Goal: Transaction & Acquisition: Purchase product/service

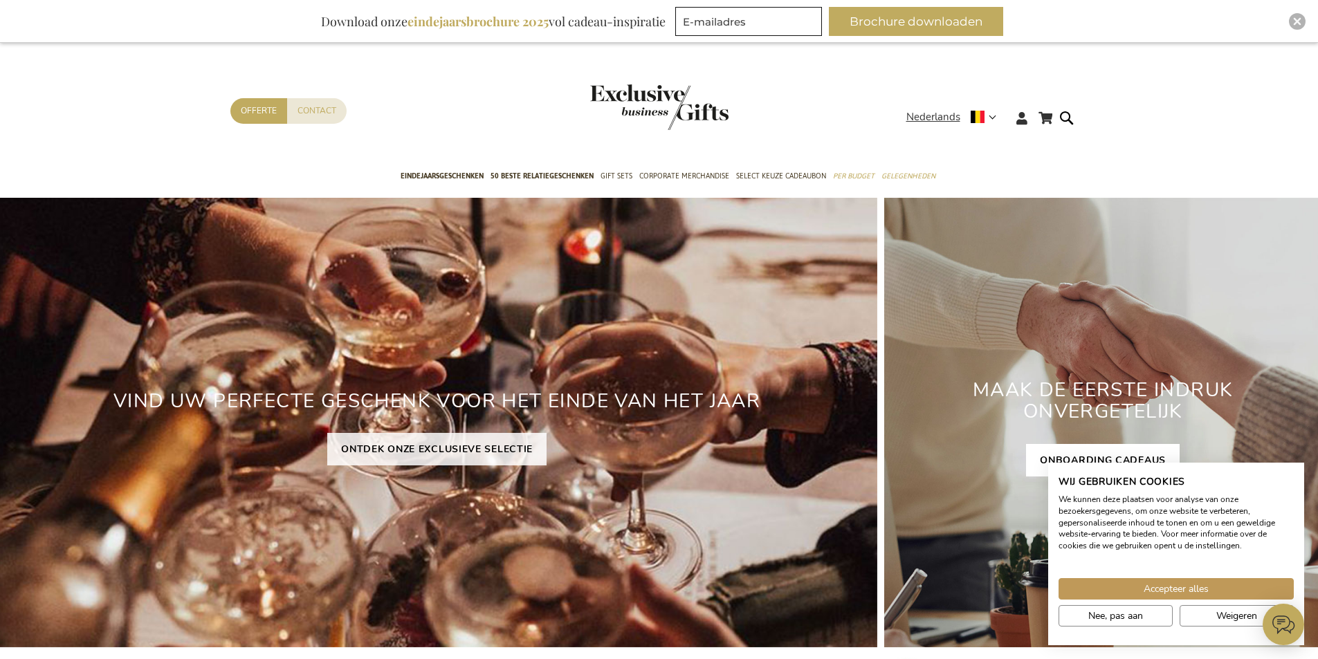
click at [1091, 461] on link "ONBOARDING CADEAUS" at bounding box center [1103, 460] width 154 height 33
click at [1092, 449] on link "ONBOARDING CADEAUS" at bounding box center [1103, 460] width 154 height 33
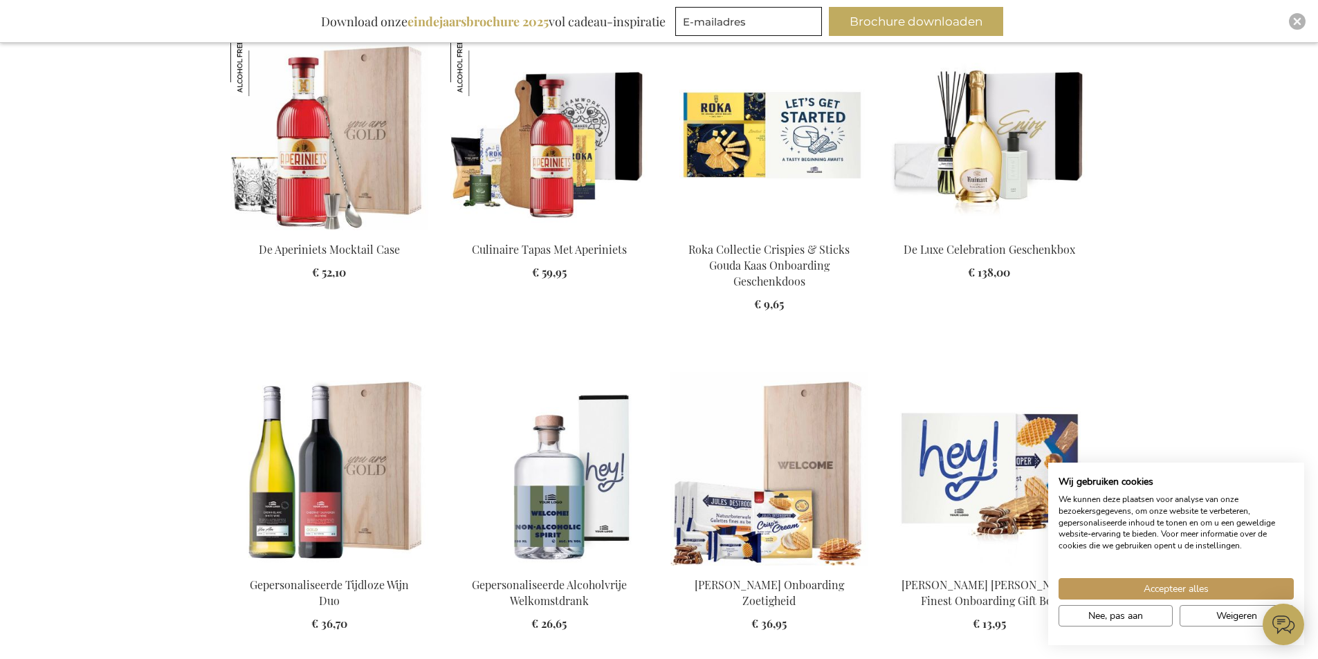
scroll to position [1868, 0]
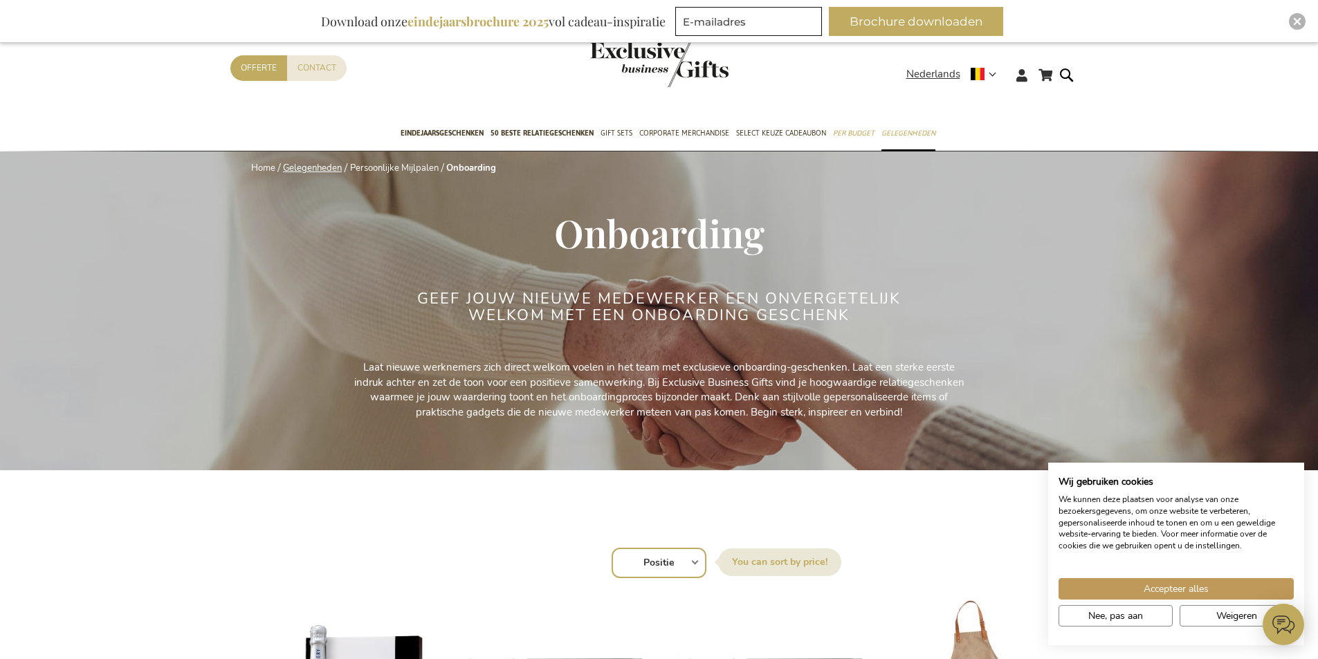
click at [326, 169] on link "Gelegenheden" at bounding box center [312, 168] width 59 height 12
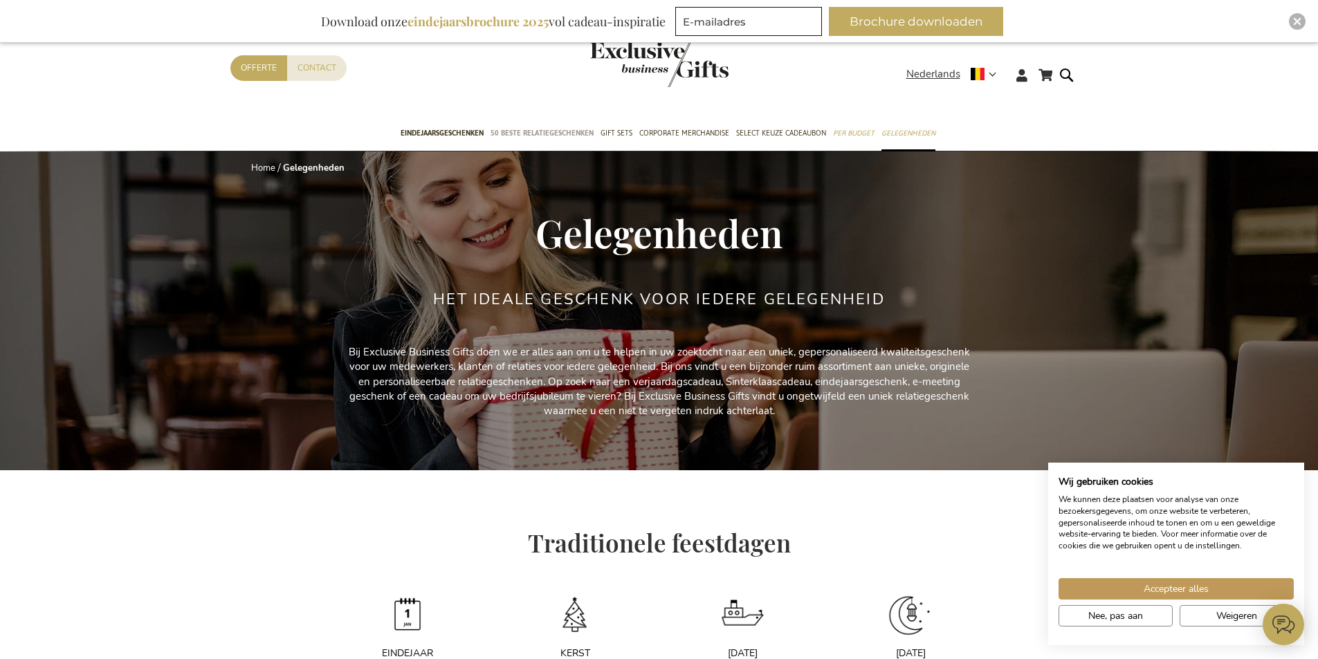
click at [518, 131] on span "50 beste relatiegeschenken" at bounding box center [541, 133] width 103 height 15
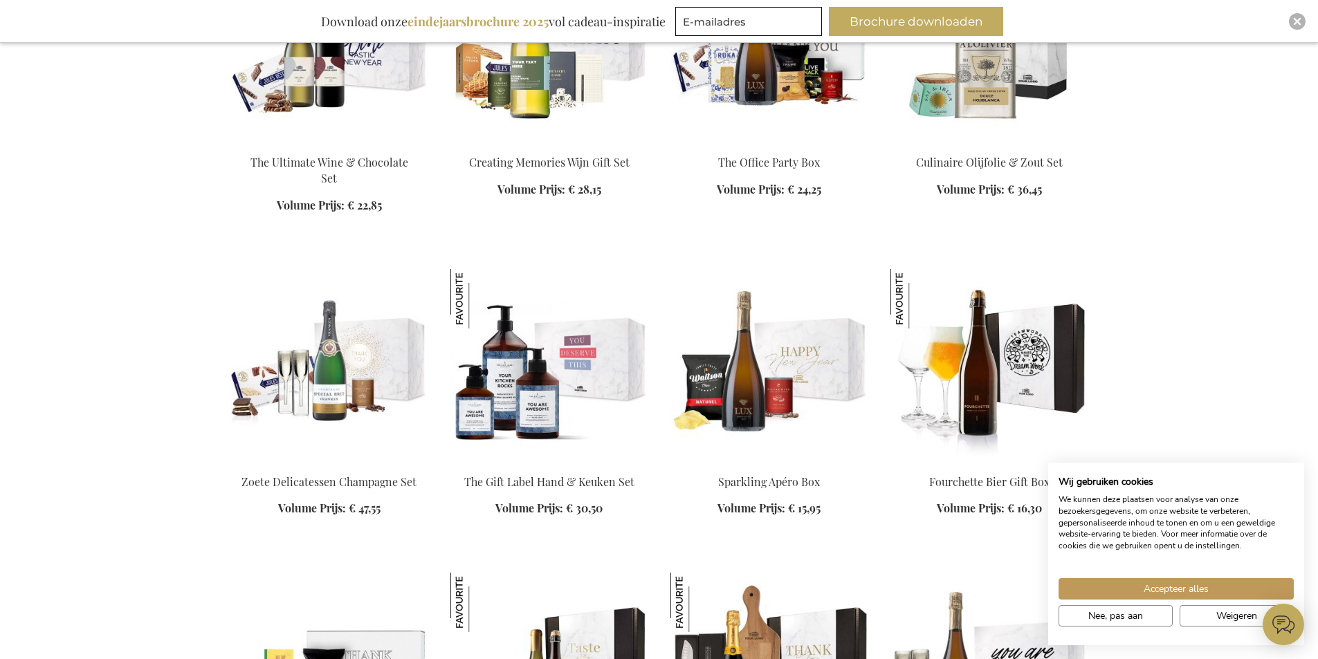
scroll to position [1591, 0]
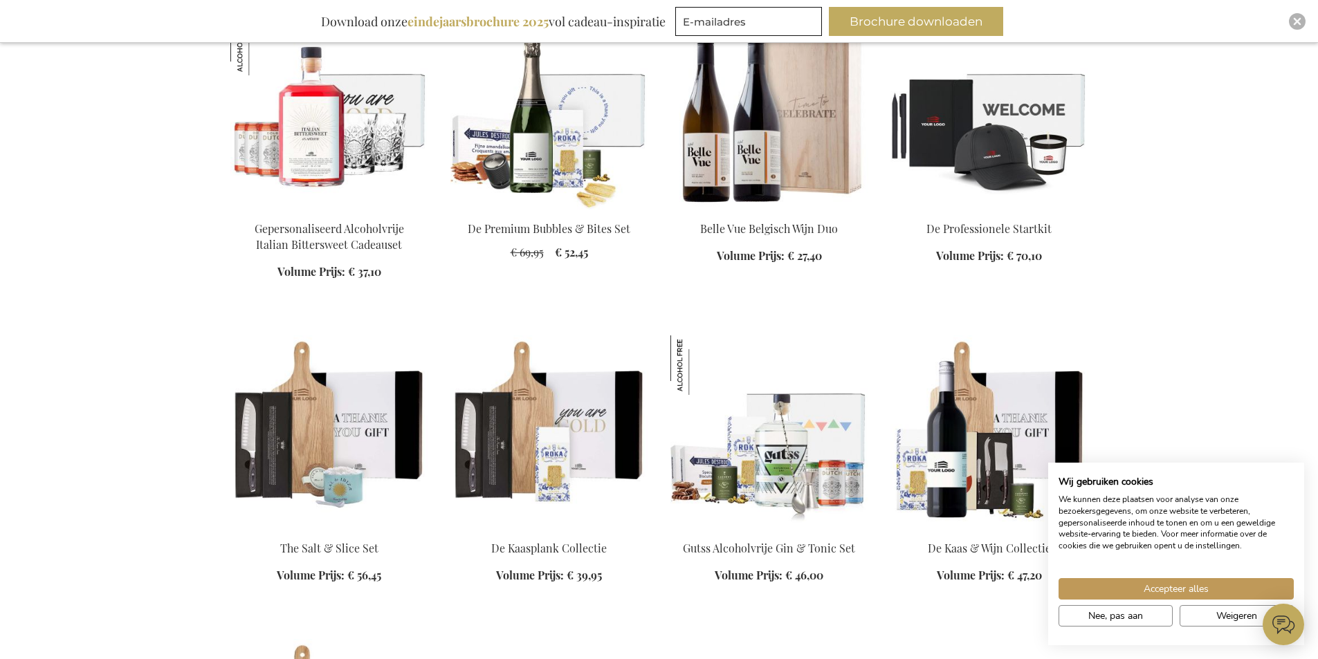
scroll to position [2836, 0]
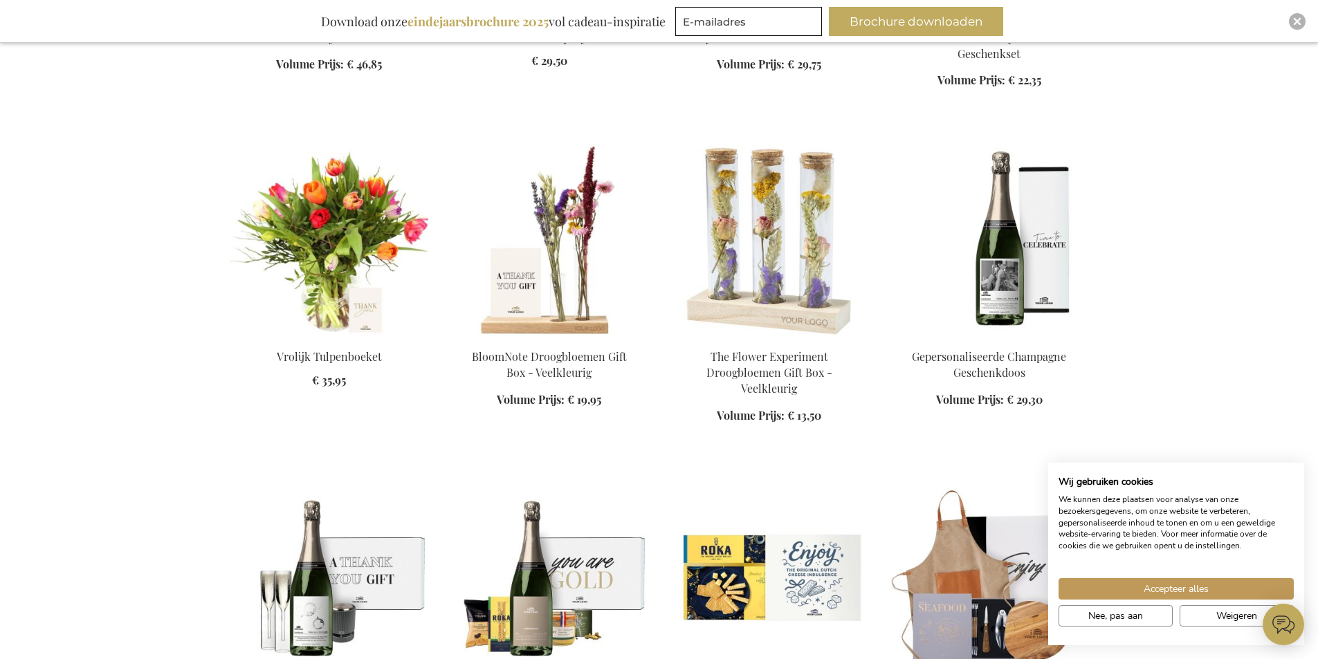
scroll to position [4427, 0]
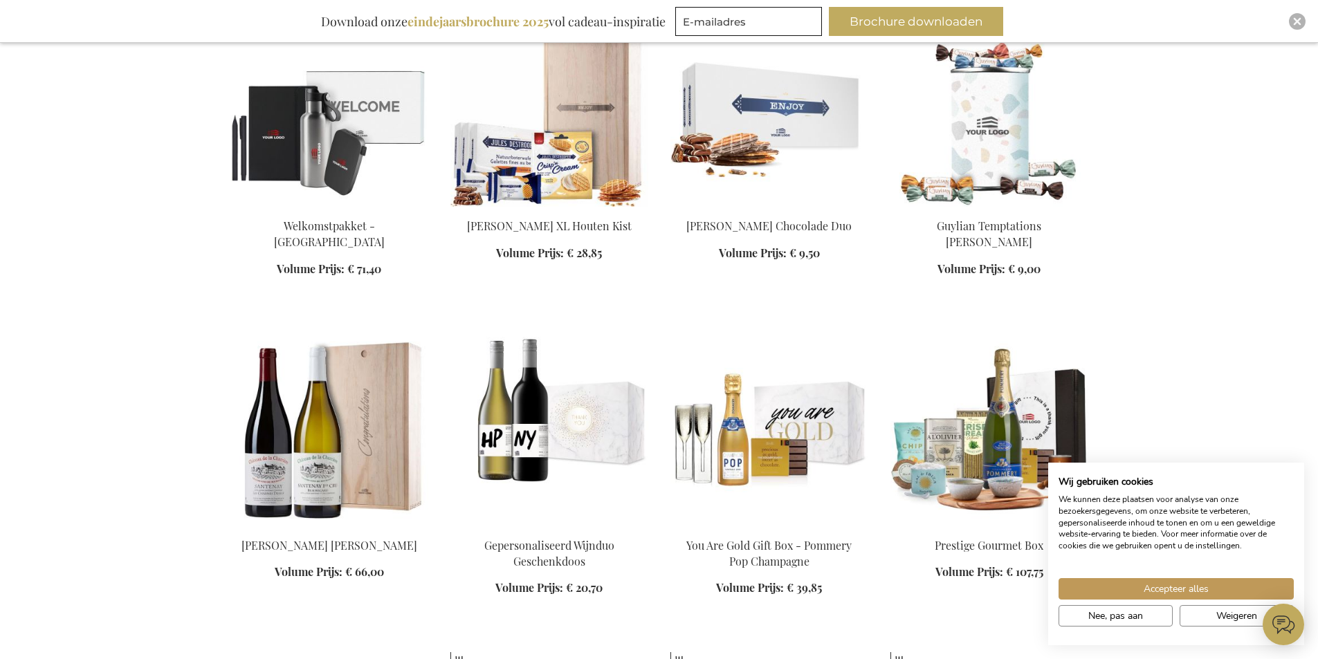
scroll to position [5326, 0]
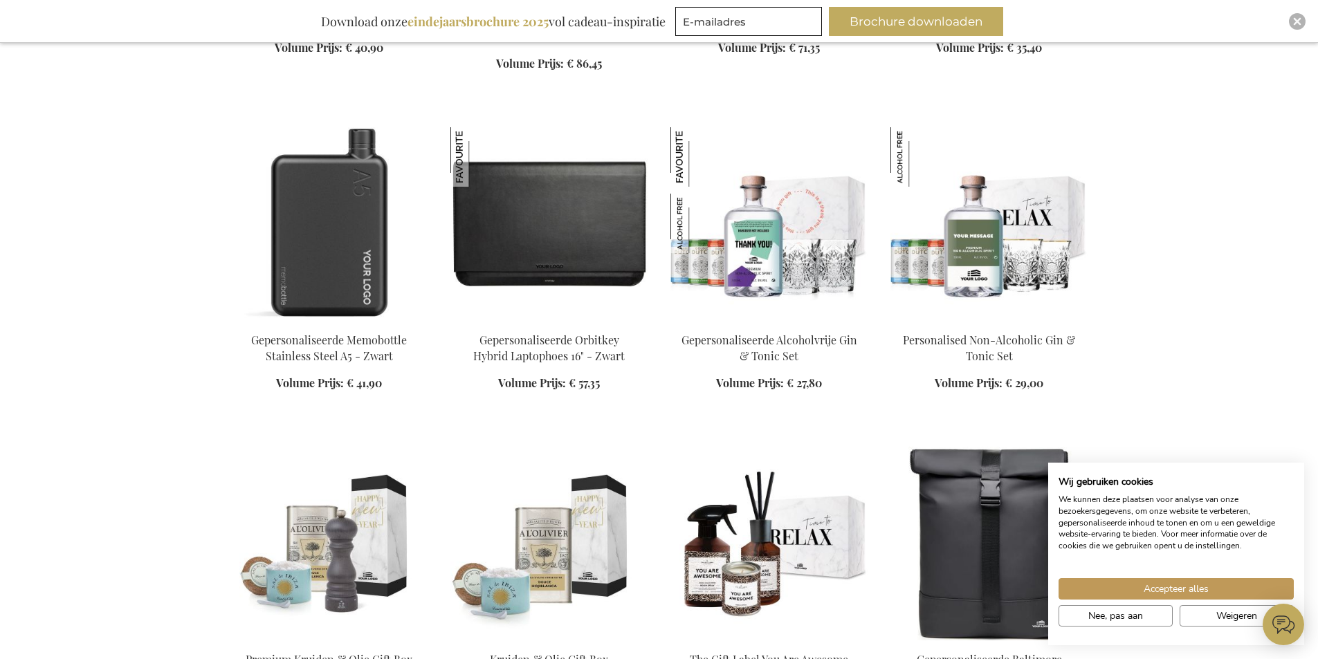
scroll to position [6986, 0]
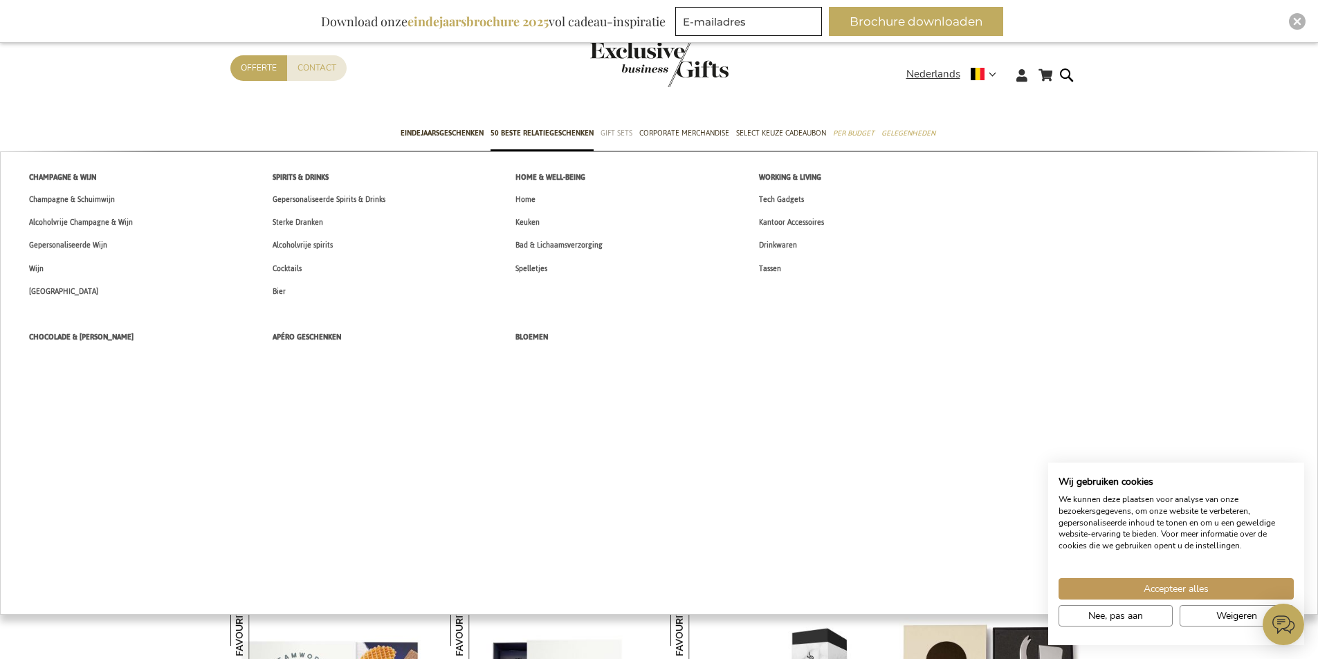
click at [623, 133] on span "Gift Sets" at bounding box center [616, 133] width 32 height 15
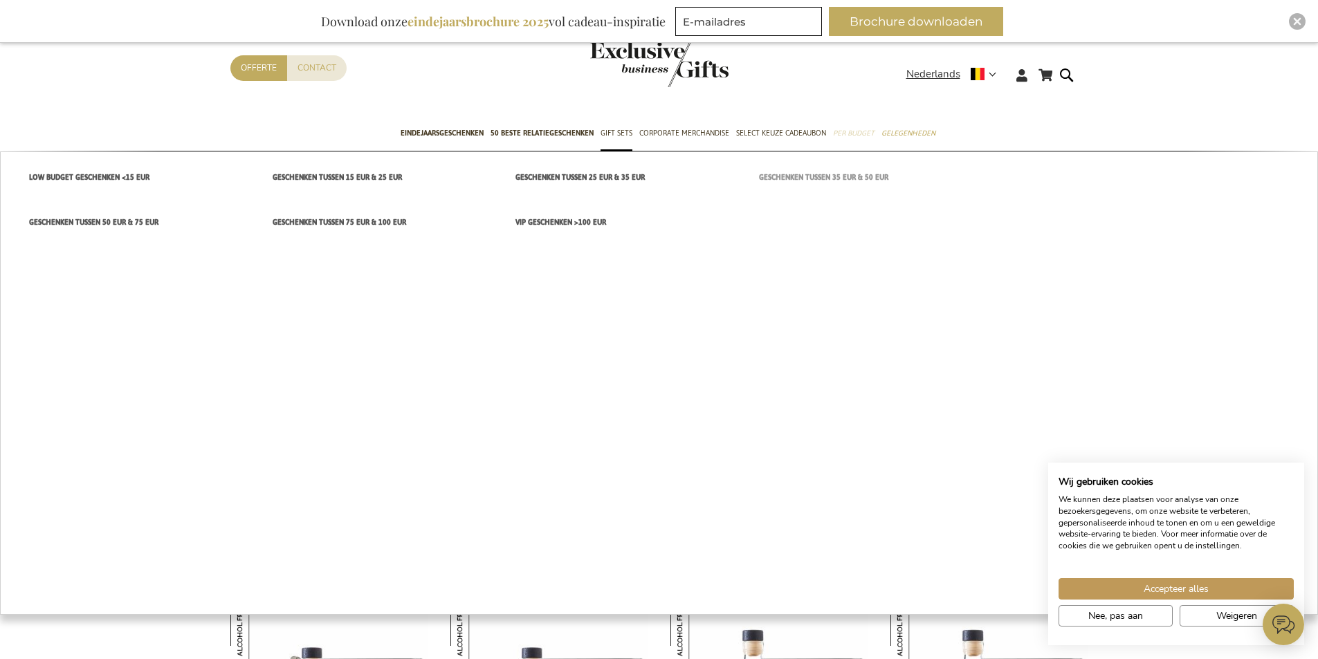
click at [816, 174] on span "Geschenken tussen 35 EUR & 50 EUR" at bounding box center [823, 177] width 129 height 15
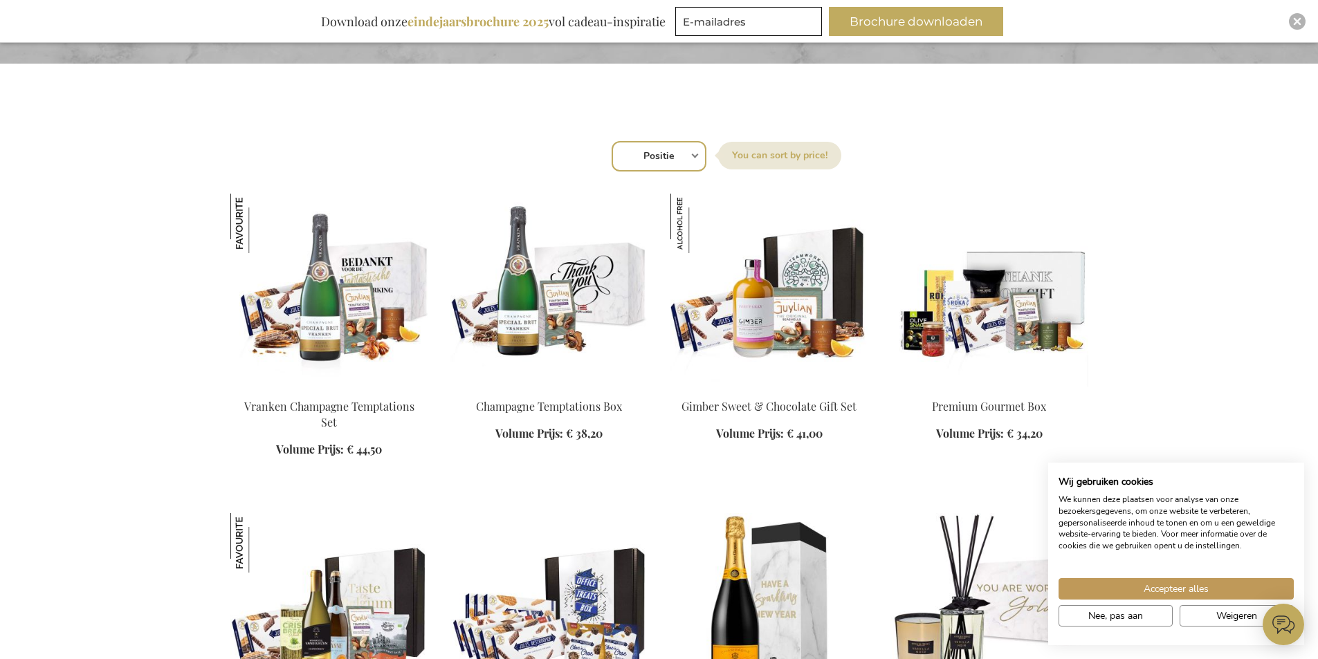
scroll to position [553, 0]
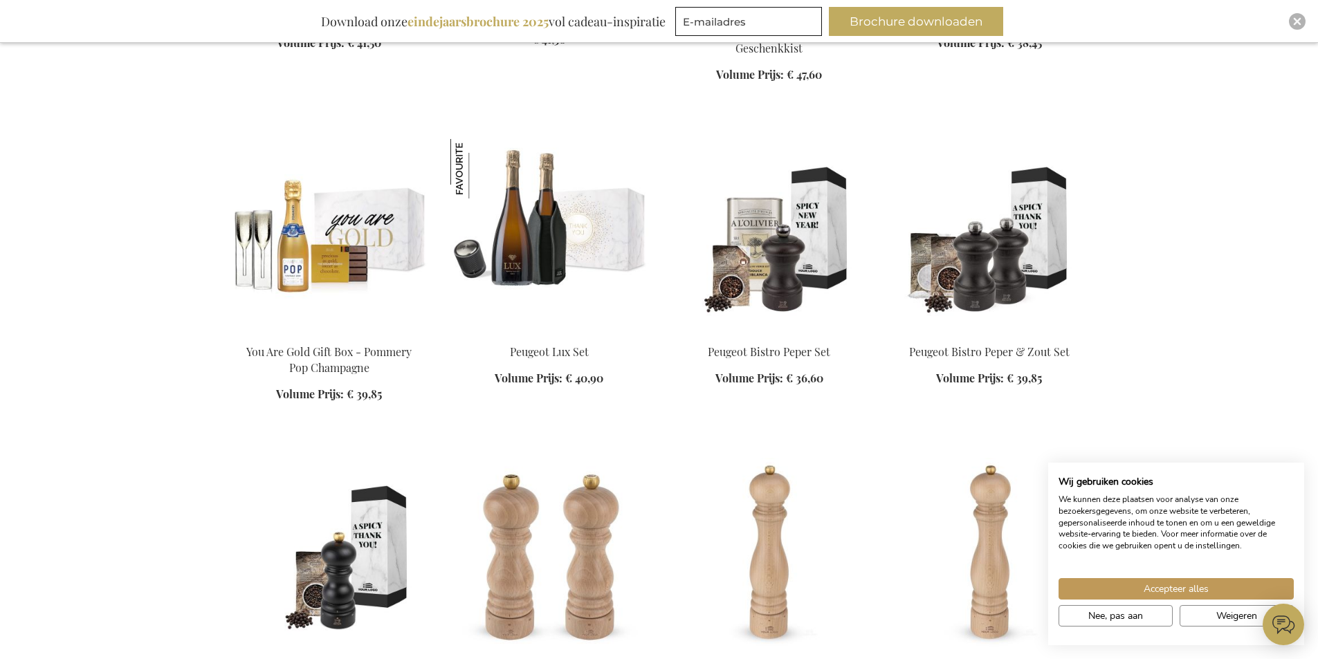
scroll to position [2352, 0]
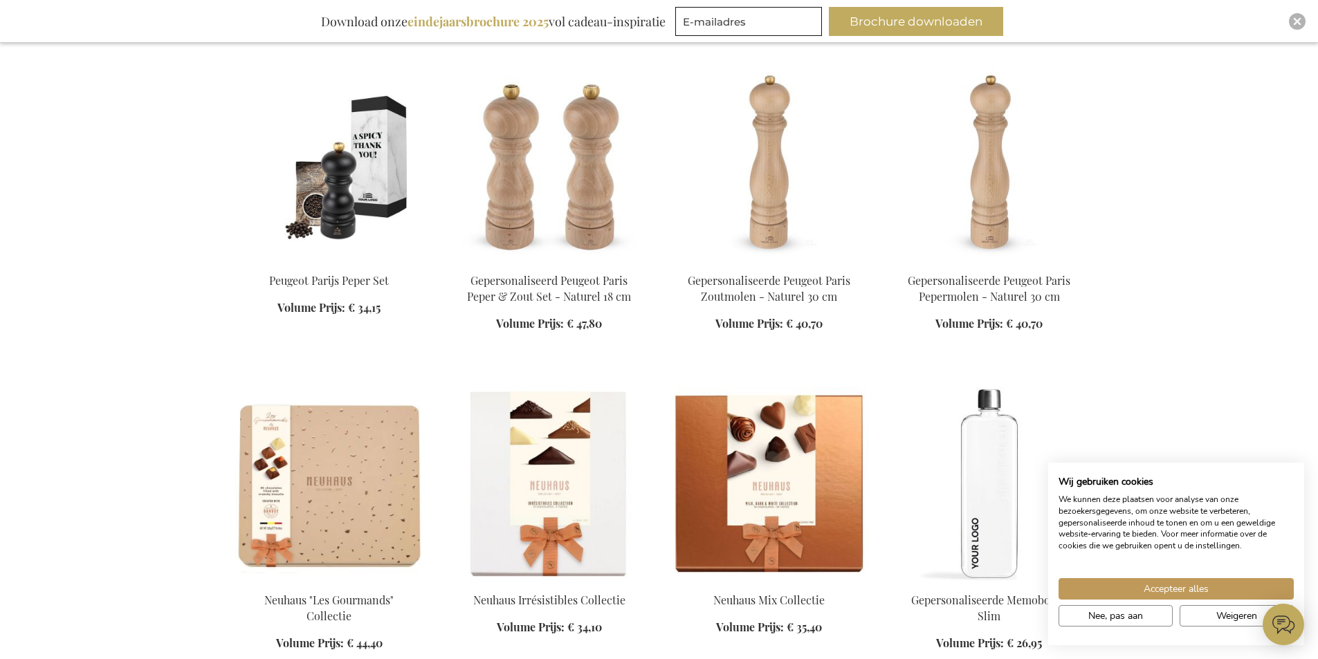
scroll to position [2490, 0]
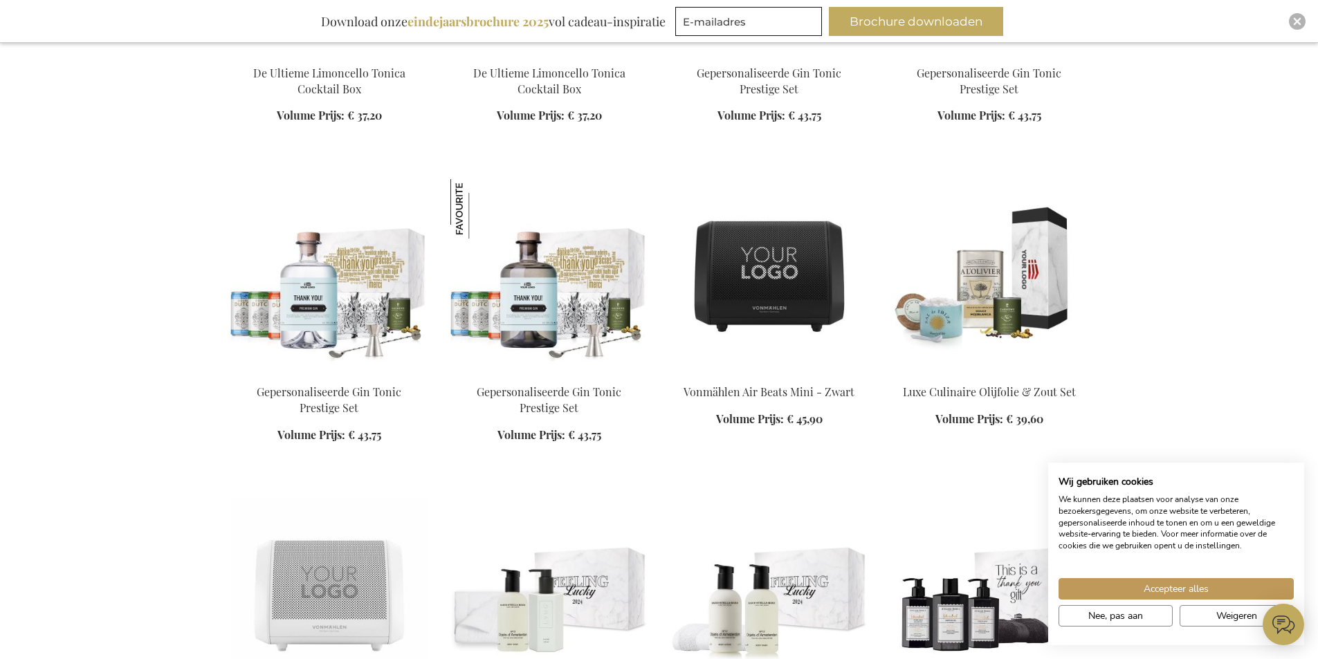
scroll to position [6364, 0]
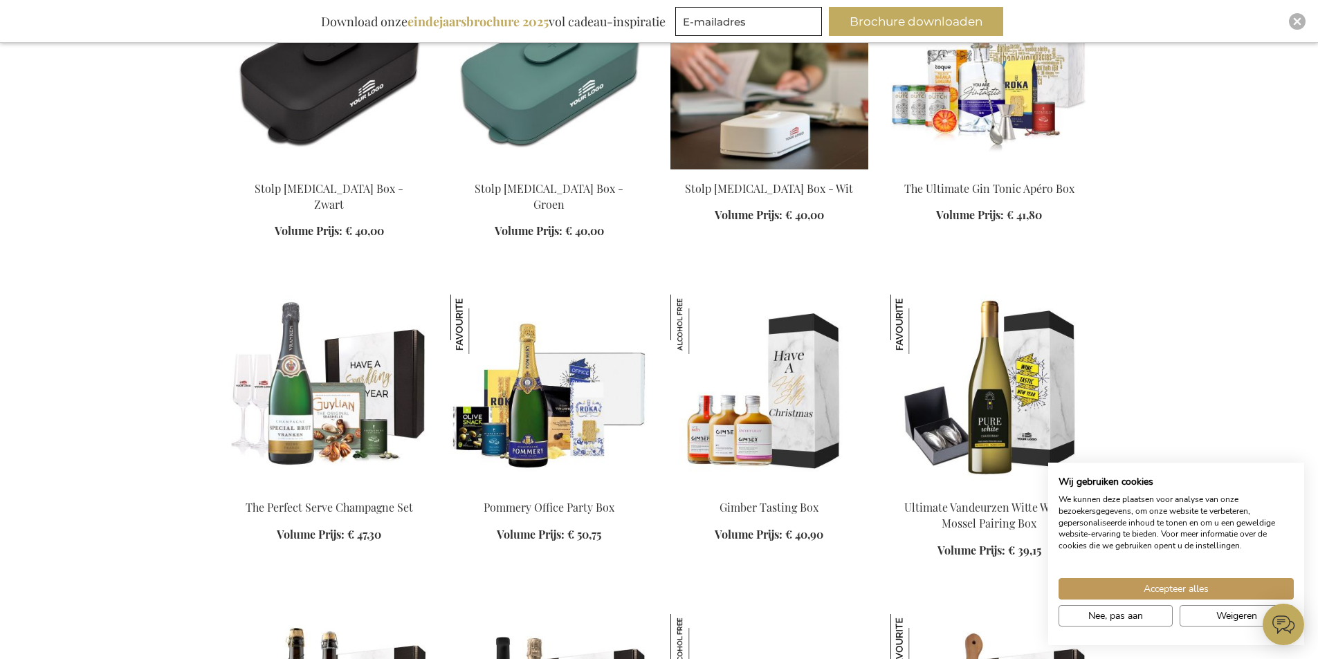
scroll to position [8093, 0]
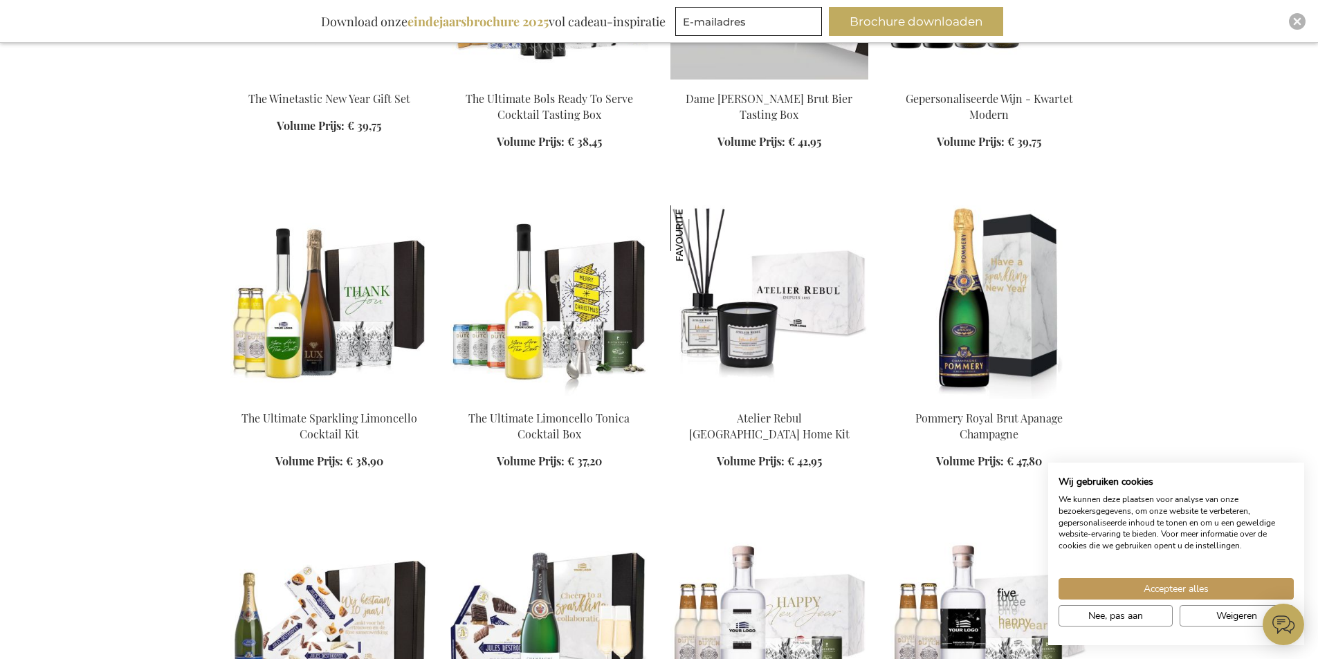
scroll to position [10445, 0]
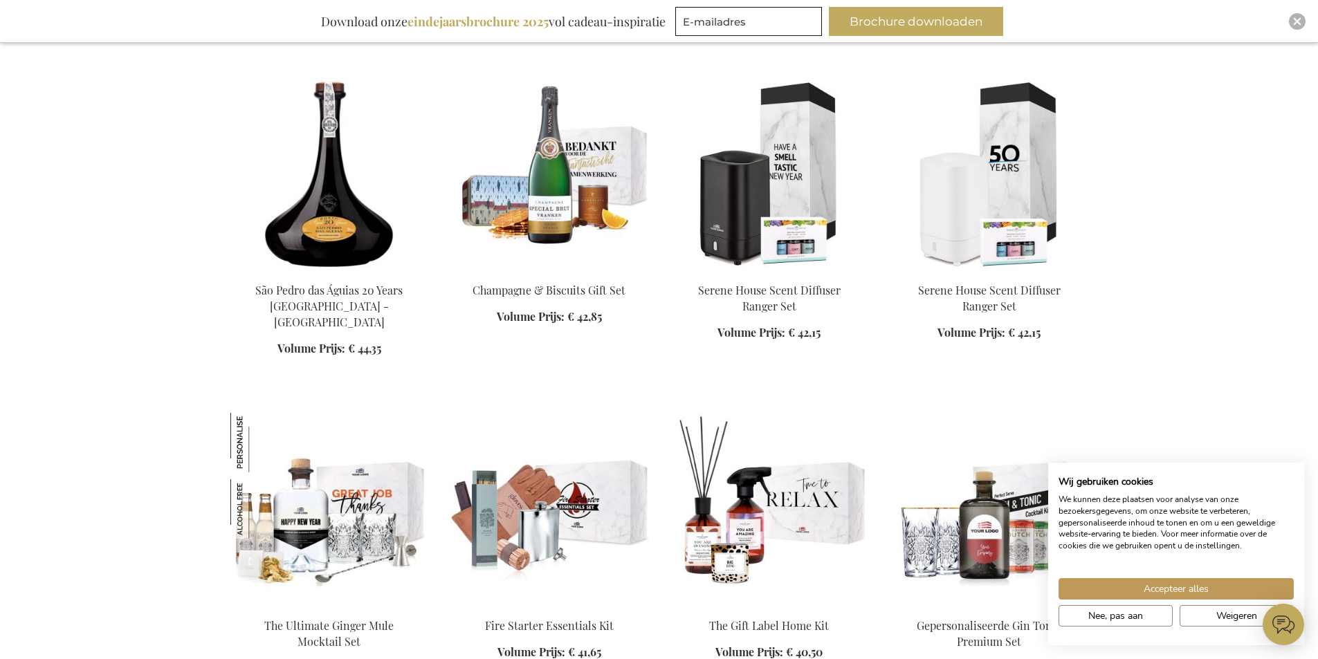
scroll to position [9545, 0]
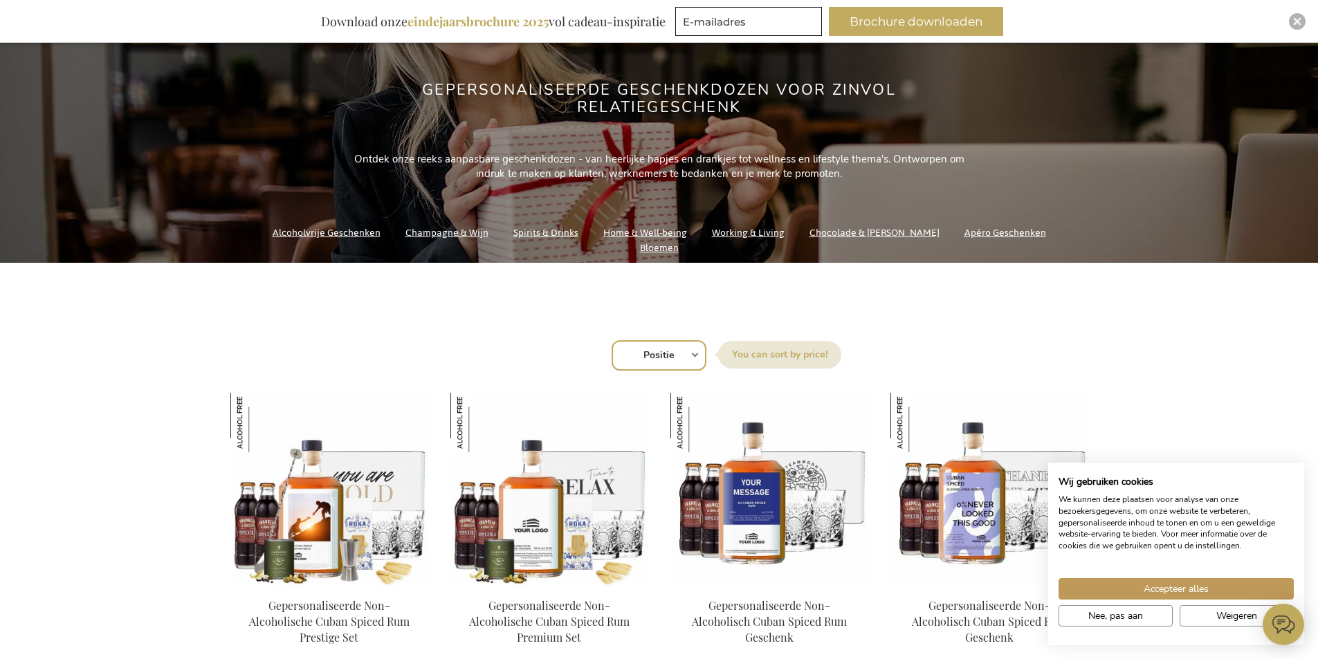
click at [431, 239] on link "Champagne & Wijn" at bounding box center [446, 232] width 83 height 19
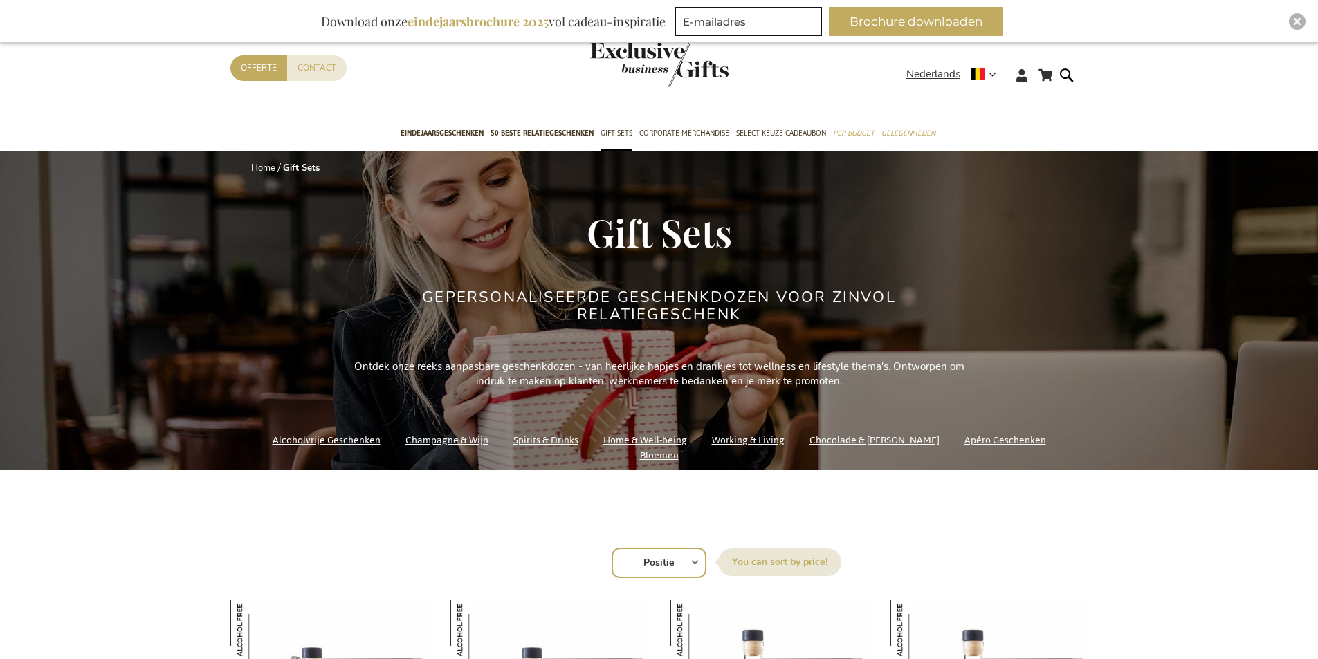
scroll to position [208, 0]
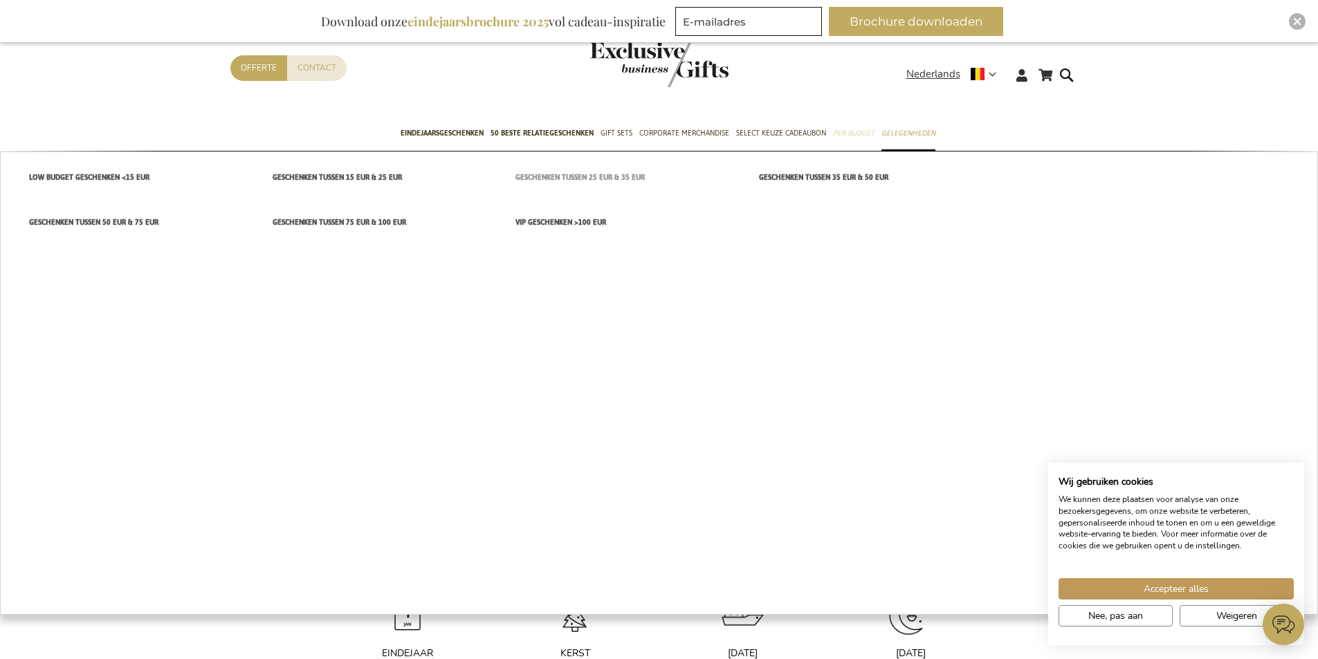
click at [573, 176] on span "Geschenken tussen 25 EUR & 35 EUR" at bounding box center [579, 177] width 129 height 15
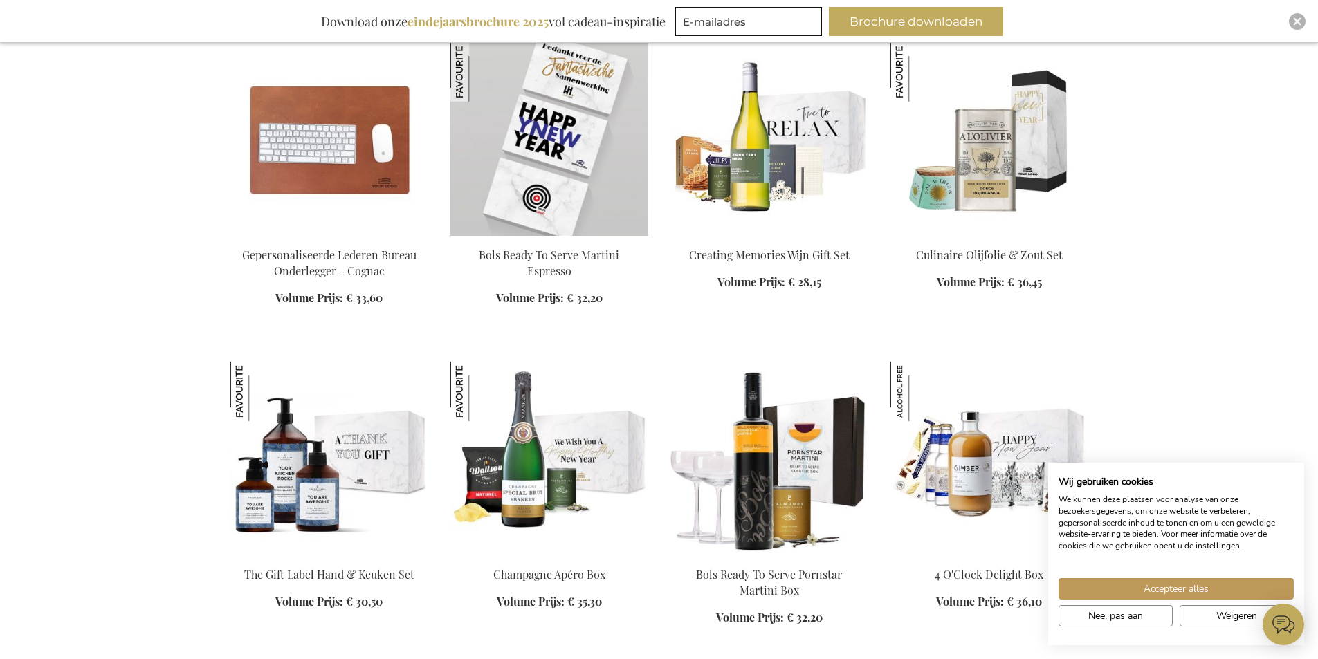
scroll to position [899, 0]
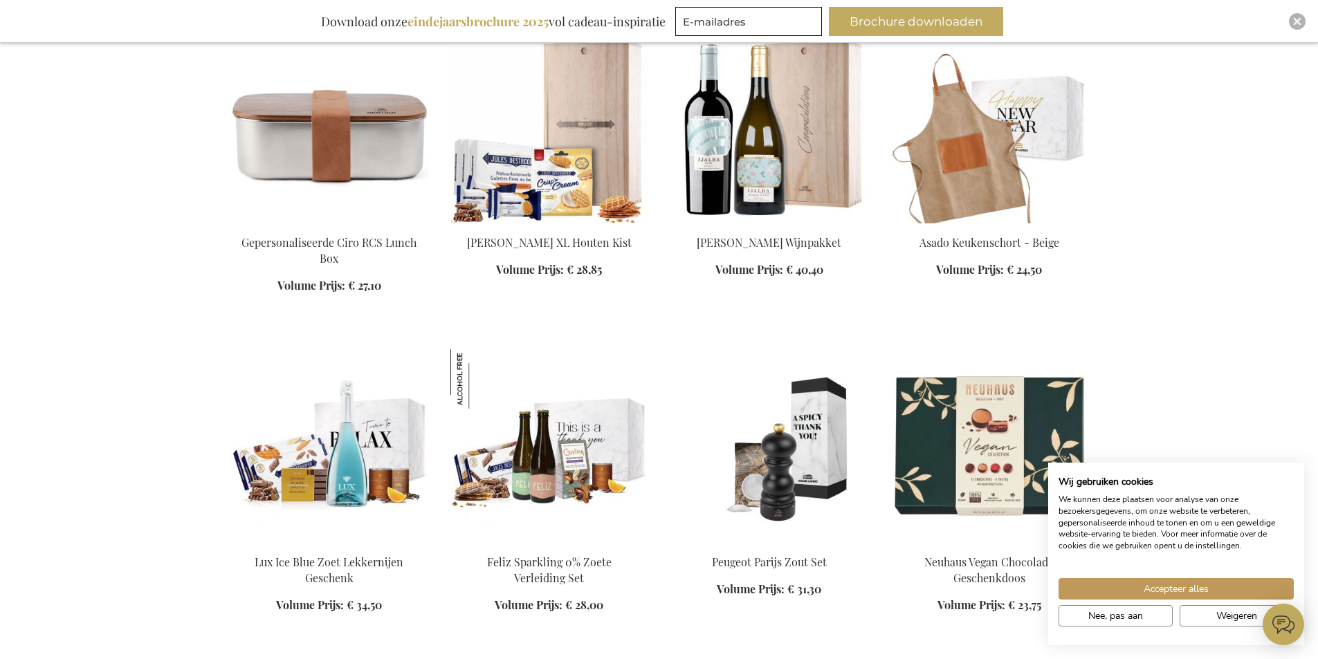
scroll to position [2559, 0]
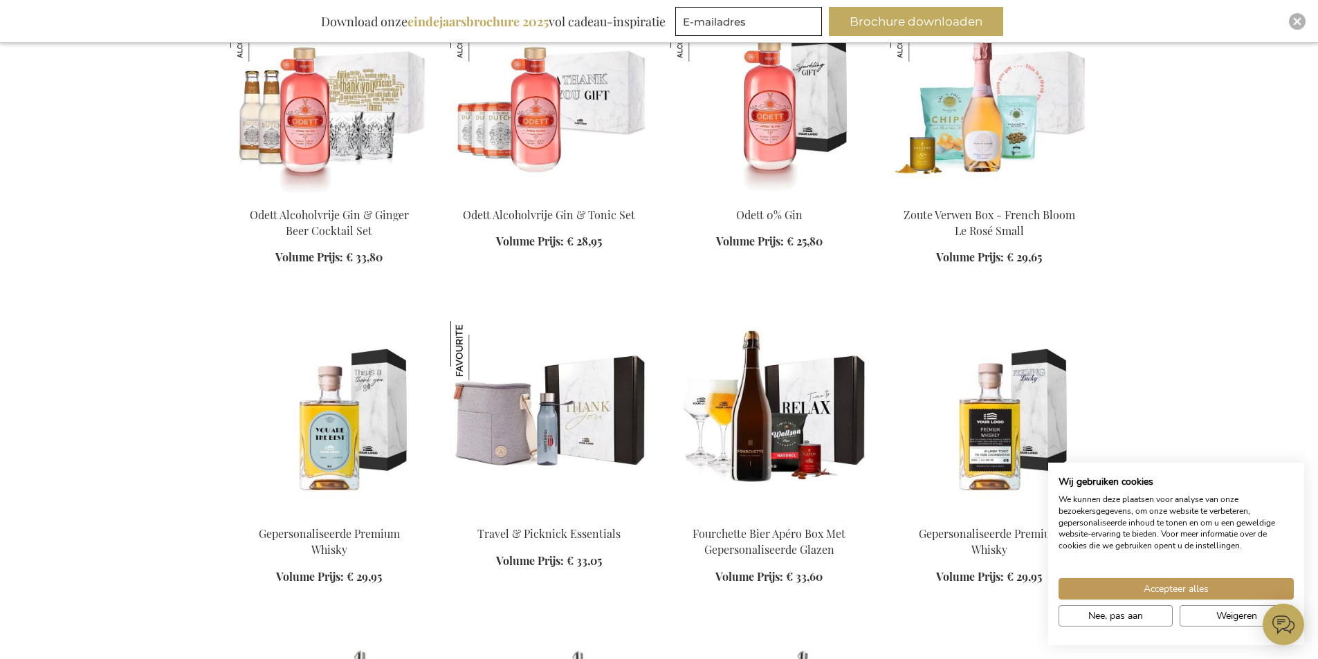
scroll to position [4150, 0]
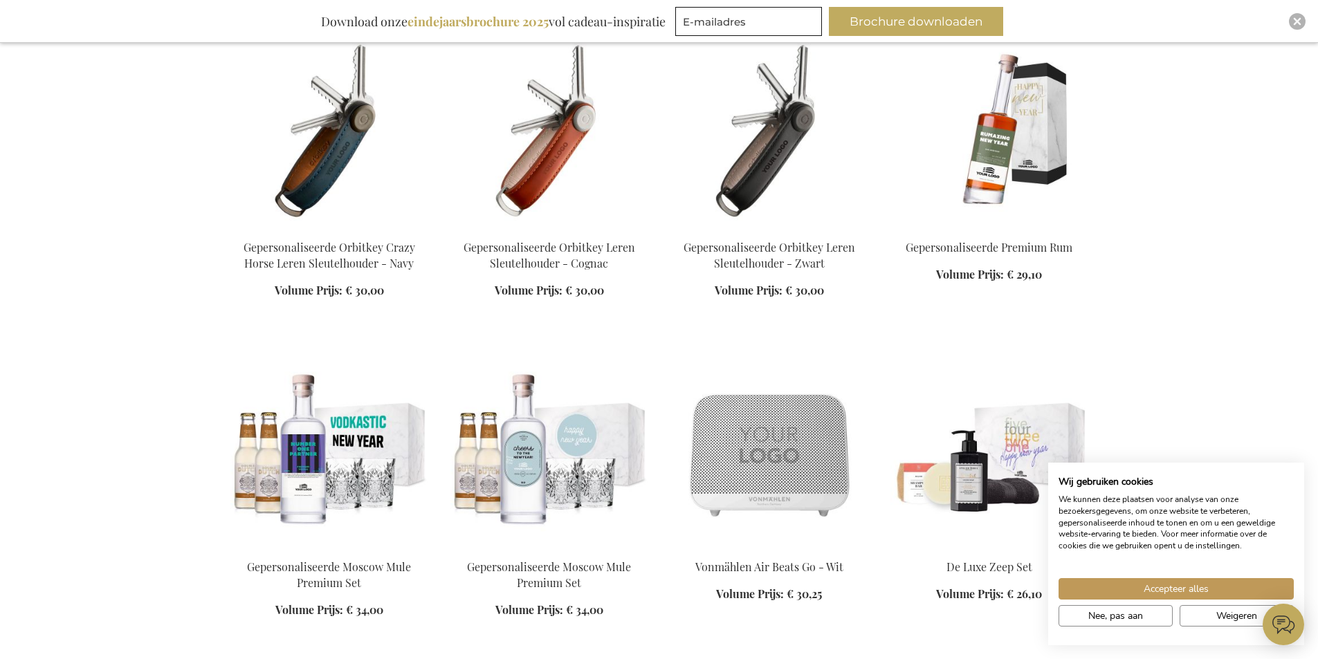
scroll to position [4911, 0]
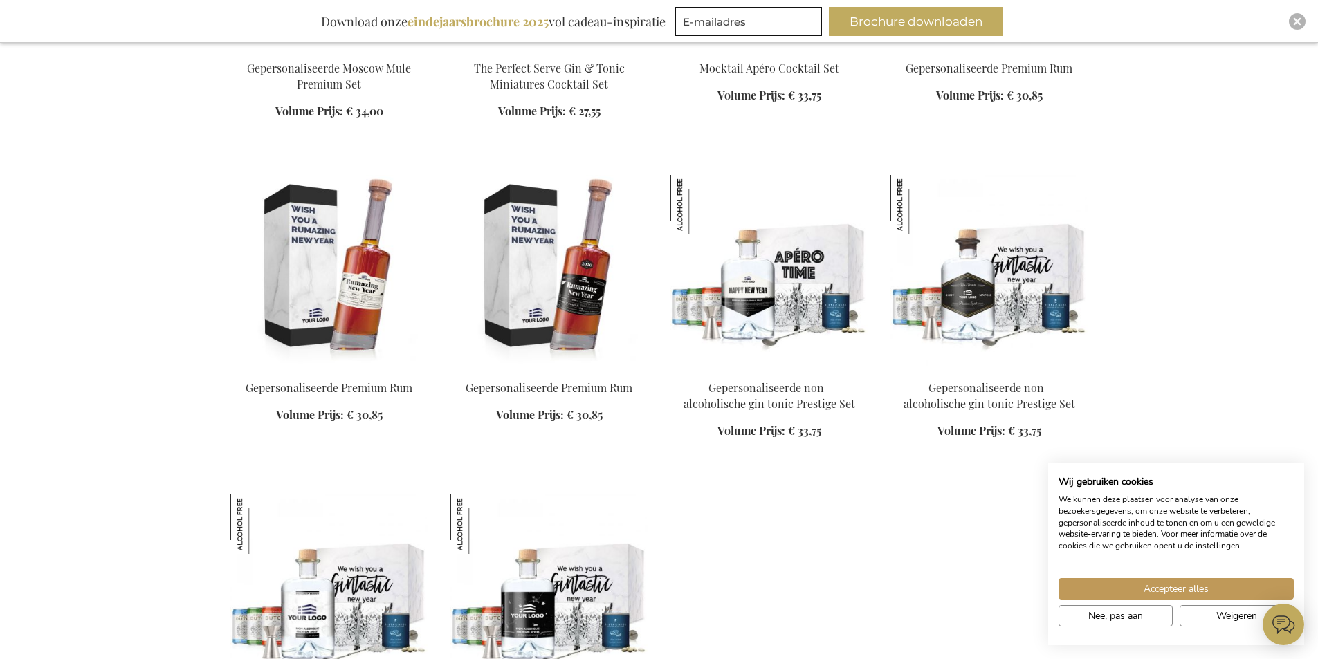
scroll to position [9061, 0]
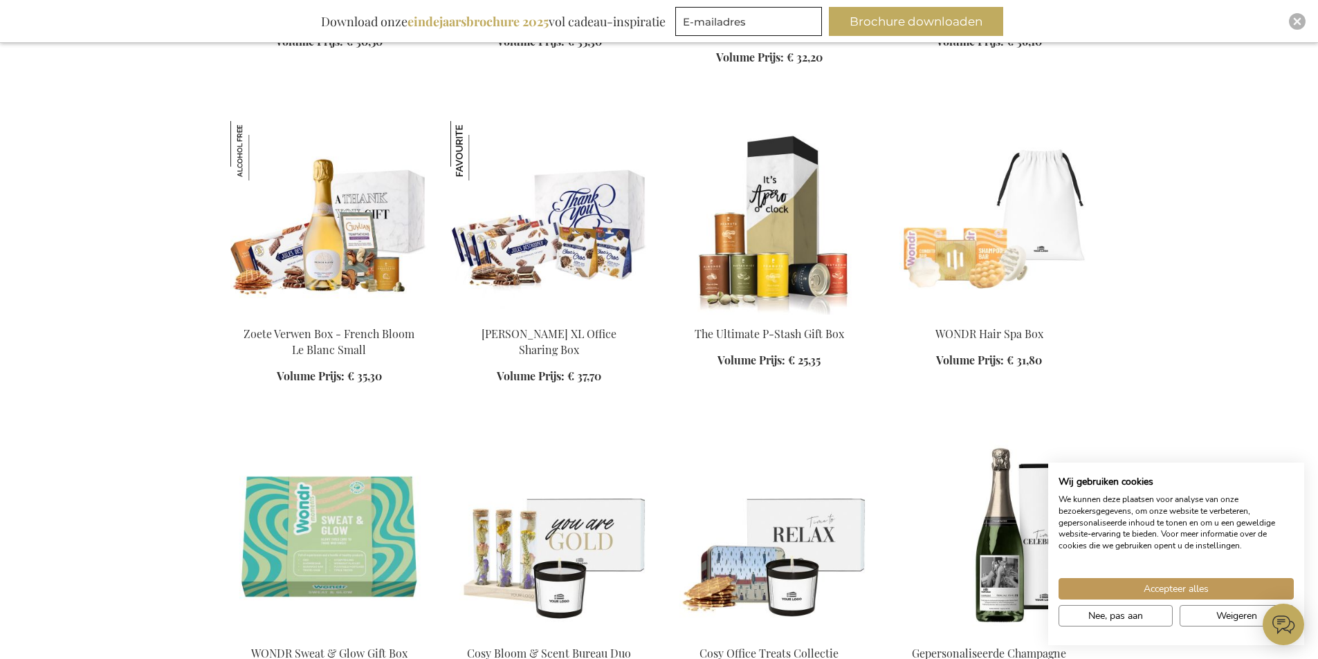
scroll to position [39, 0]
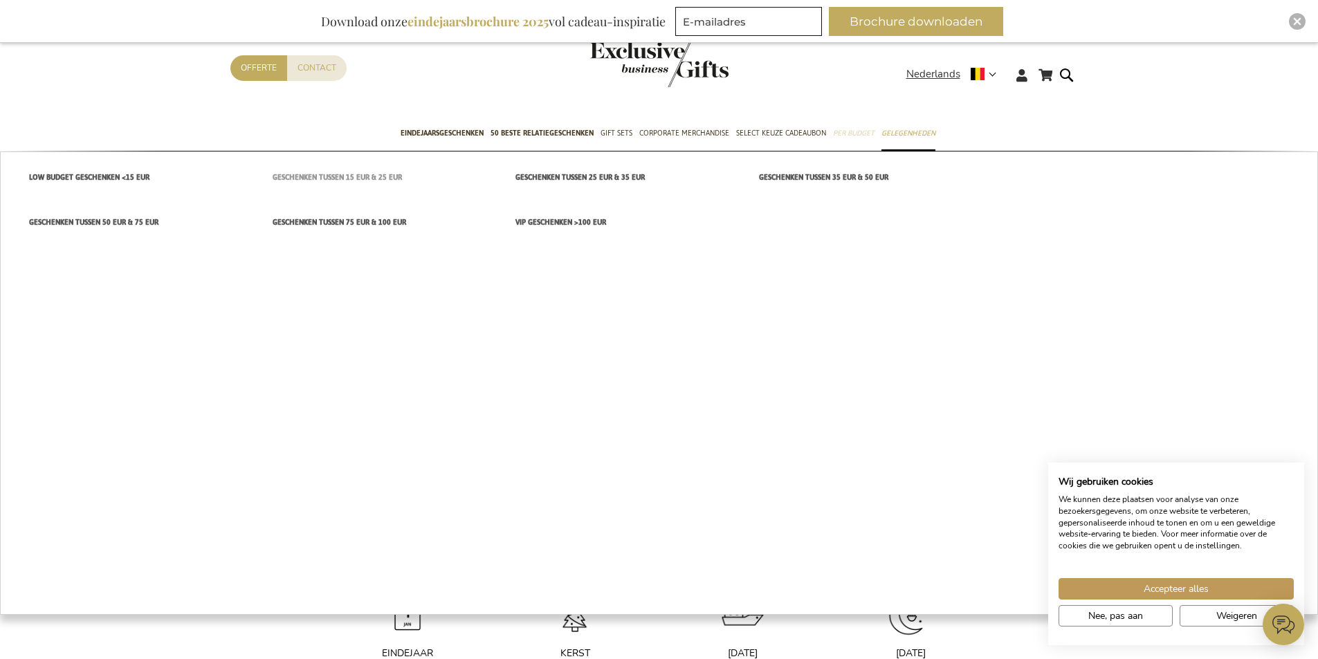
click at [358, 178] on span "Geschenken tussen 15 EUR & 25 EUR" at bounding box center [337, 177] width 129 height 15
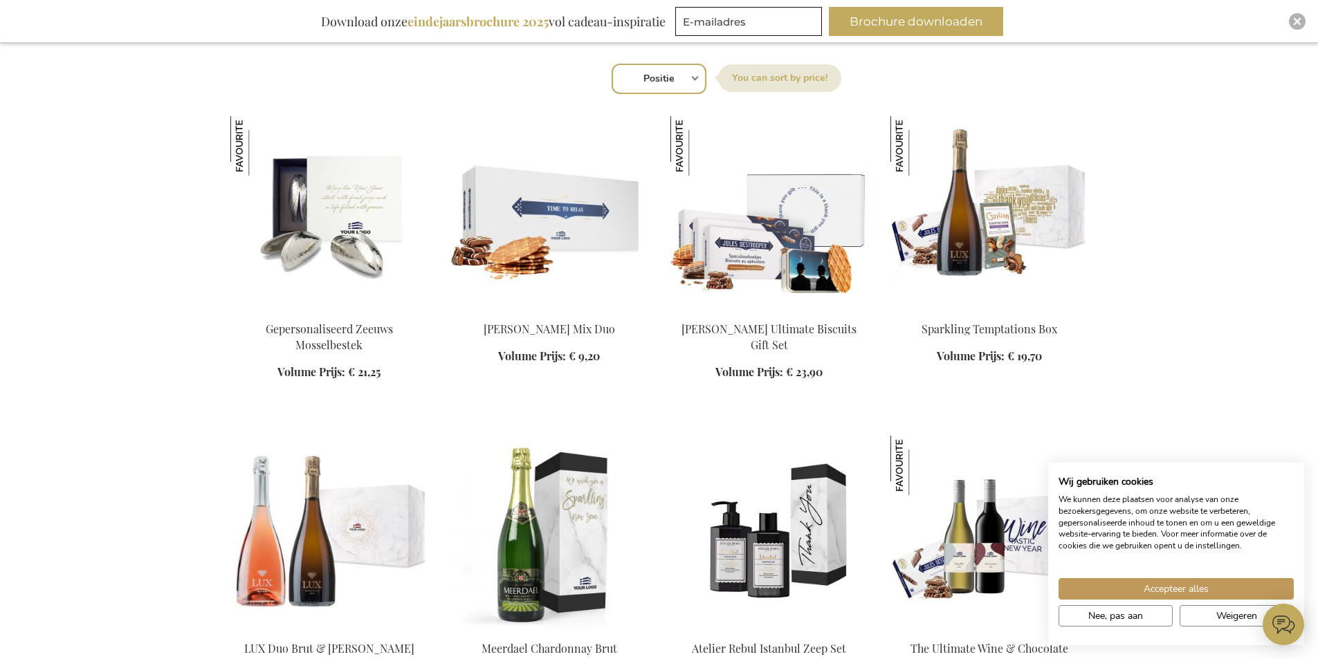
scroll to position [761, 0]
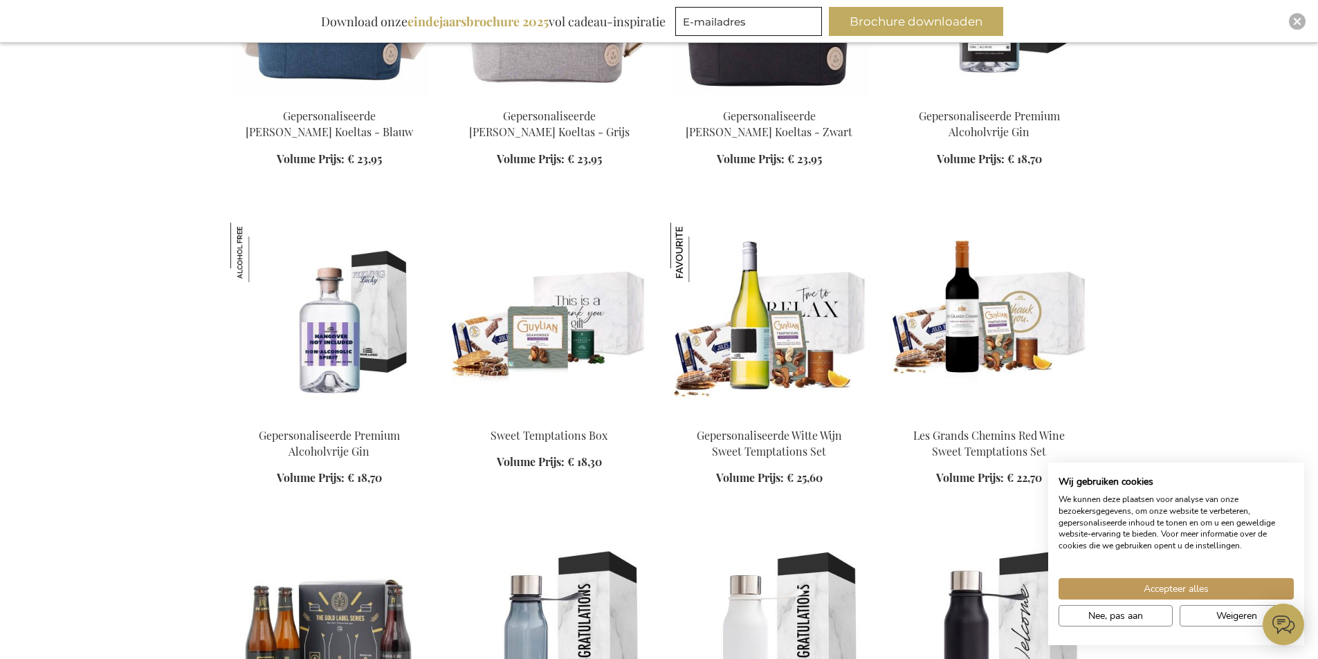
scroll to position [5464, 0]
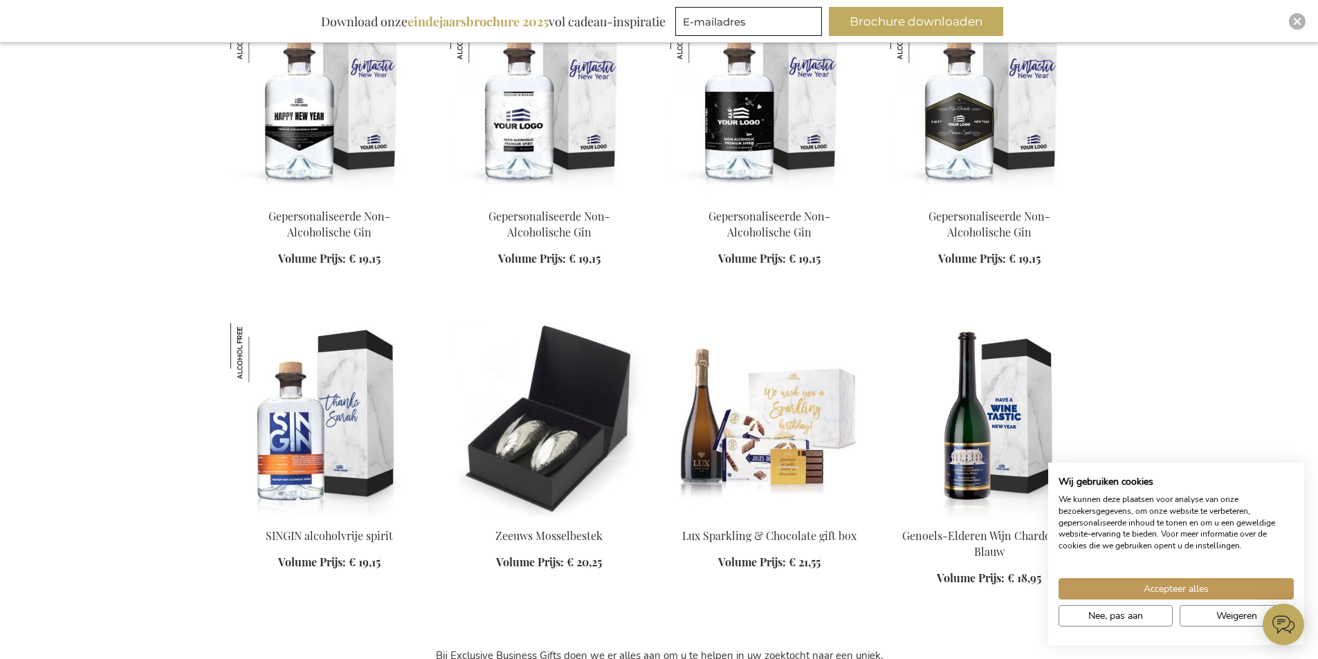
scroll to position [7955, 0]
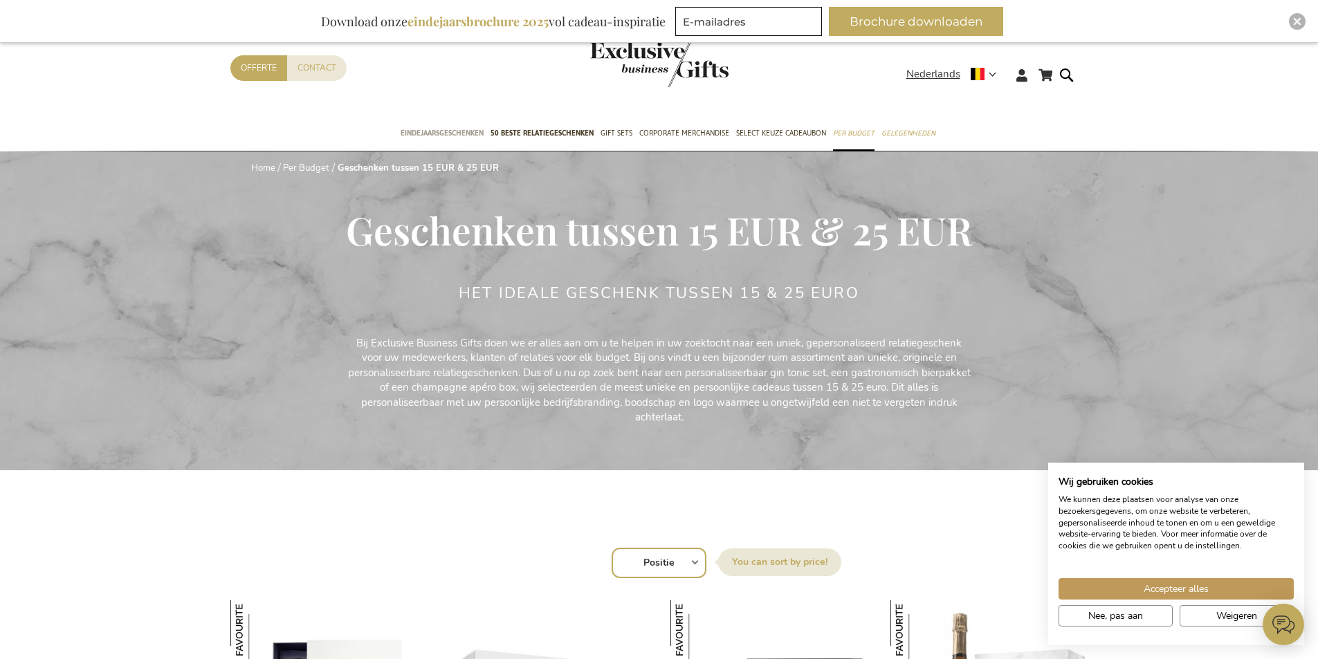
click at [425, 128] on span "Eindejaarsgeschenken" at bounding box center [441, 133] width 83 height 15
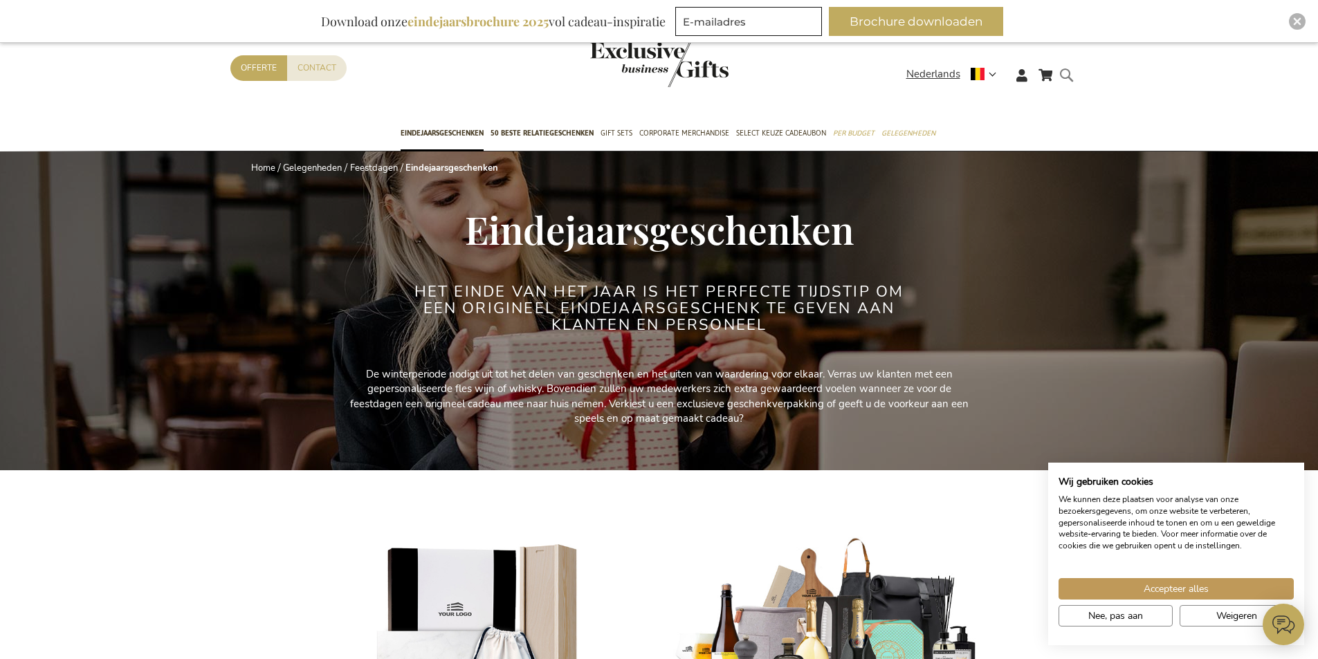
click at [1066, 75] on form "Search Search" at bounding box center [1070, 85] width 14 height 39
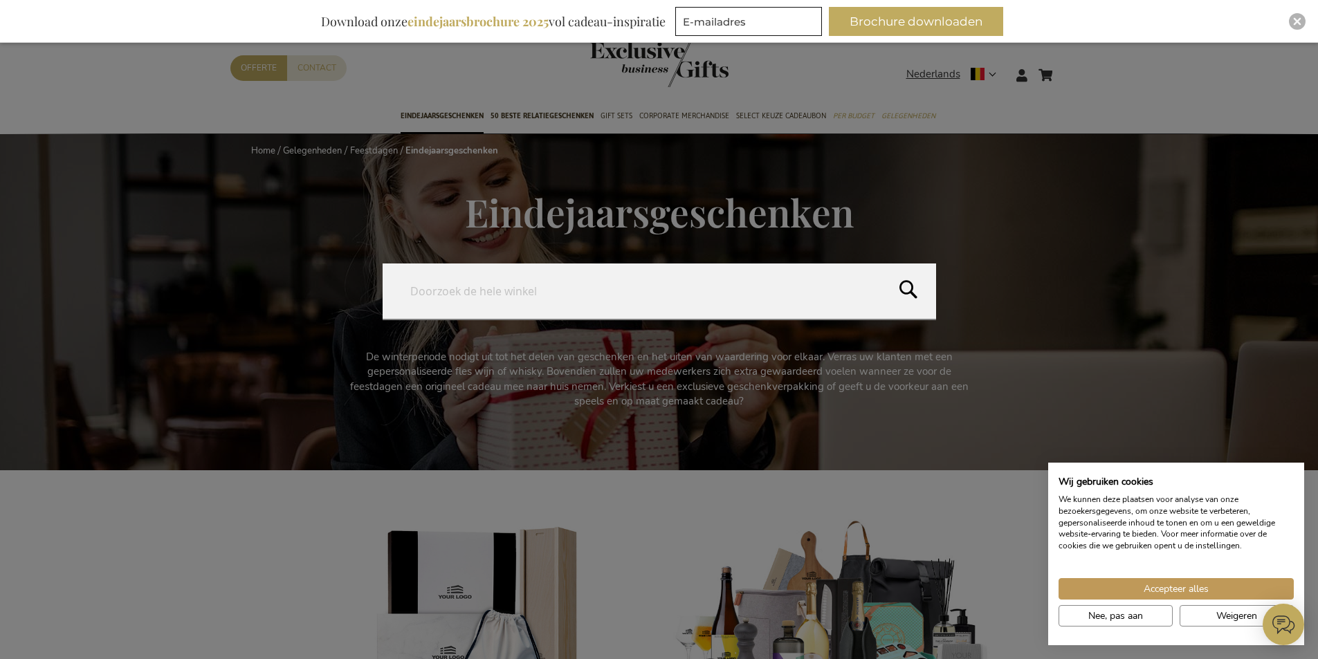
click at [756, 276] on input "Search" at bounding box center [659, 291] width 553 height 55
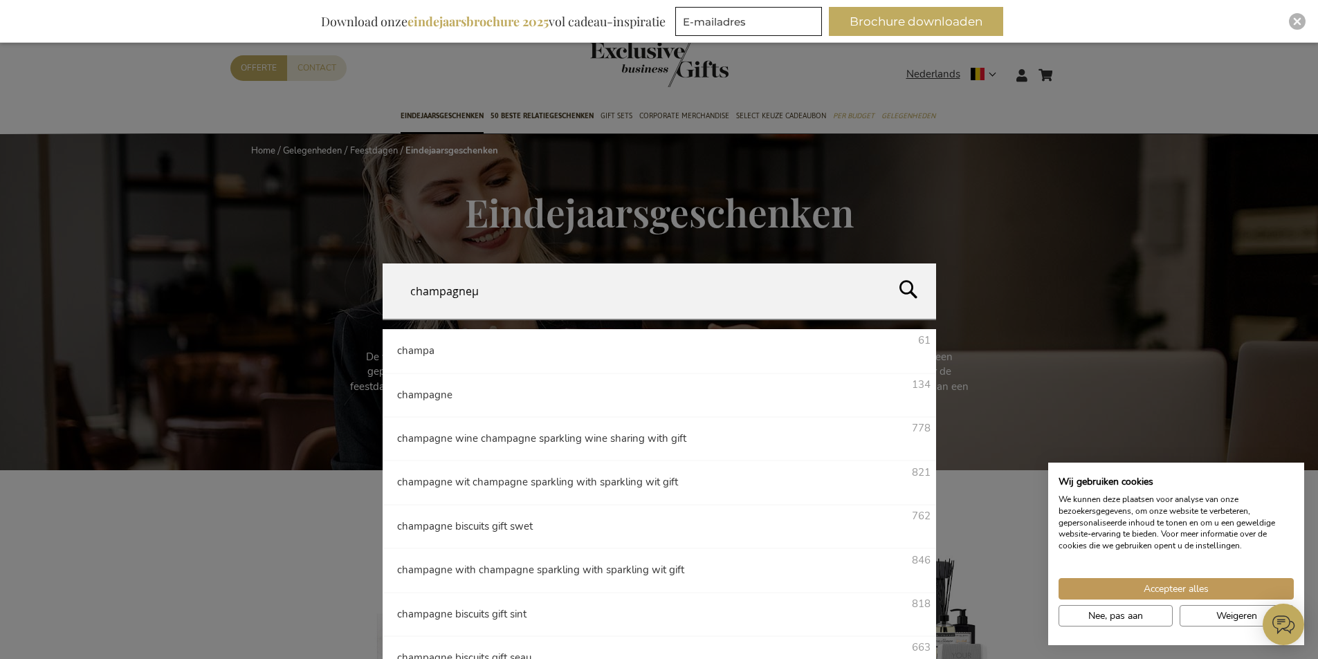
type input "champagne"
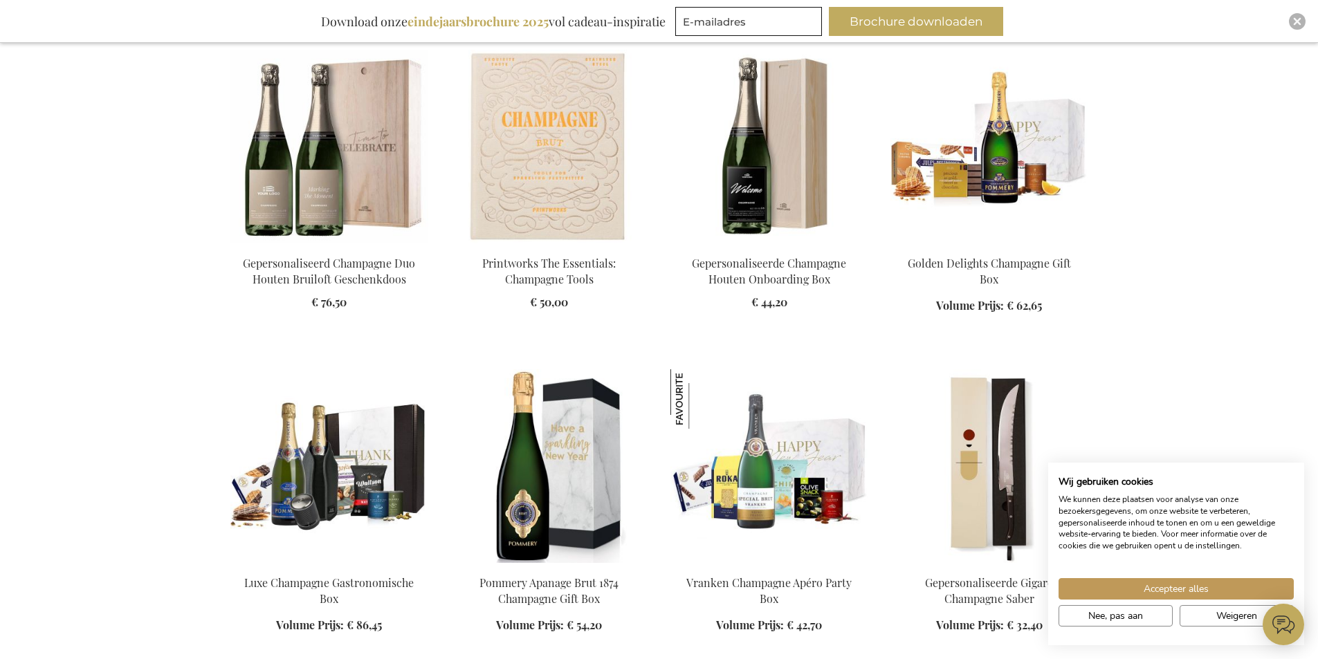
scroll to position [1591, 0]
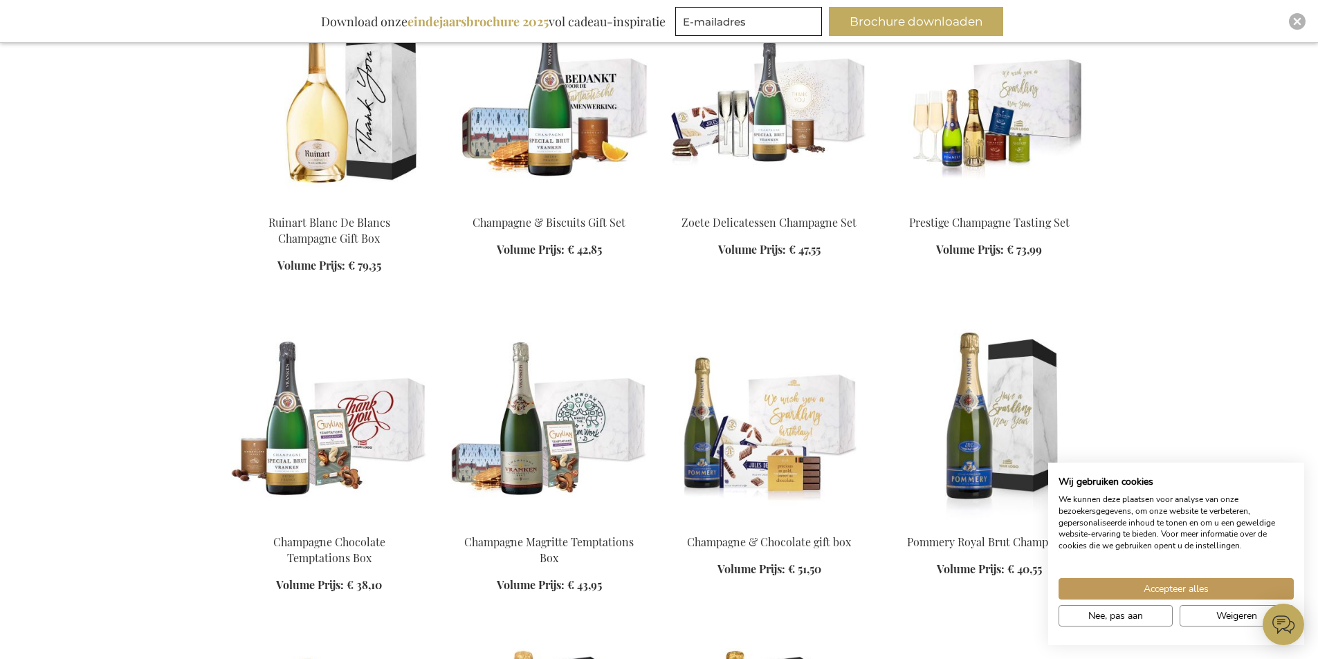
scroll to position [2905, 0]
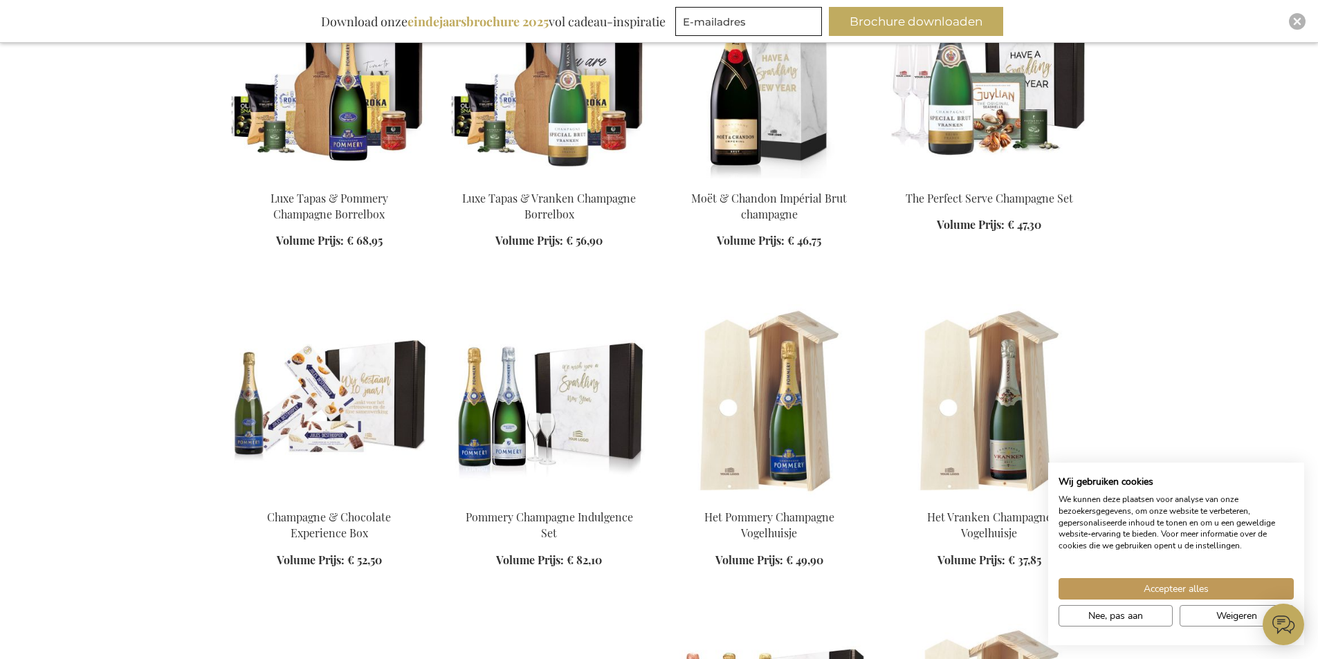
scroll to position [4150, 0]
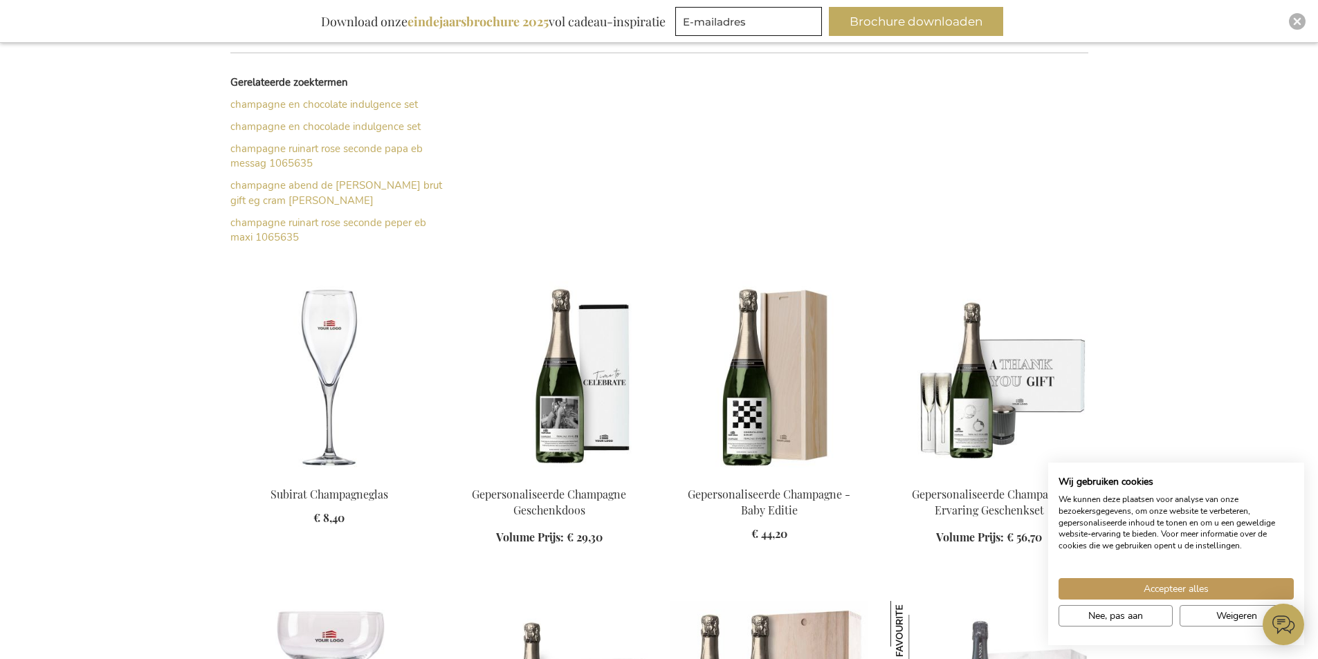
scroll to position [484, 0]
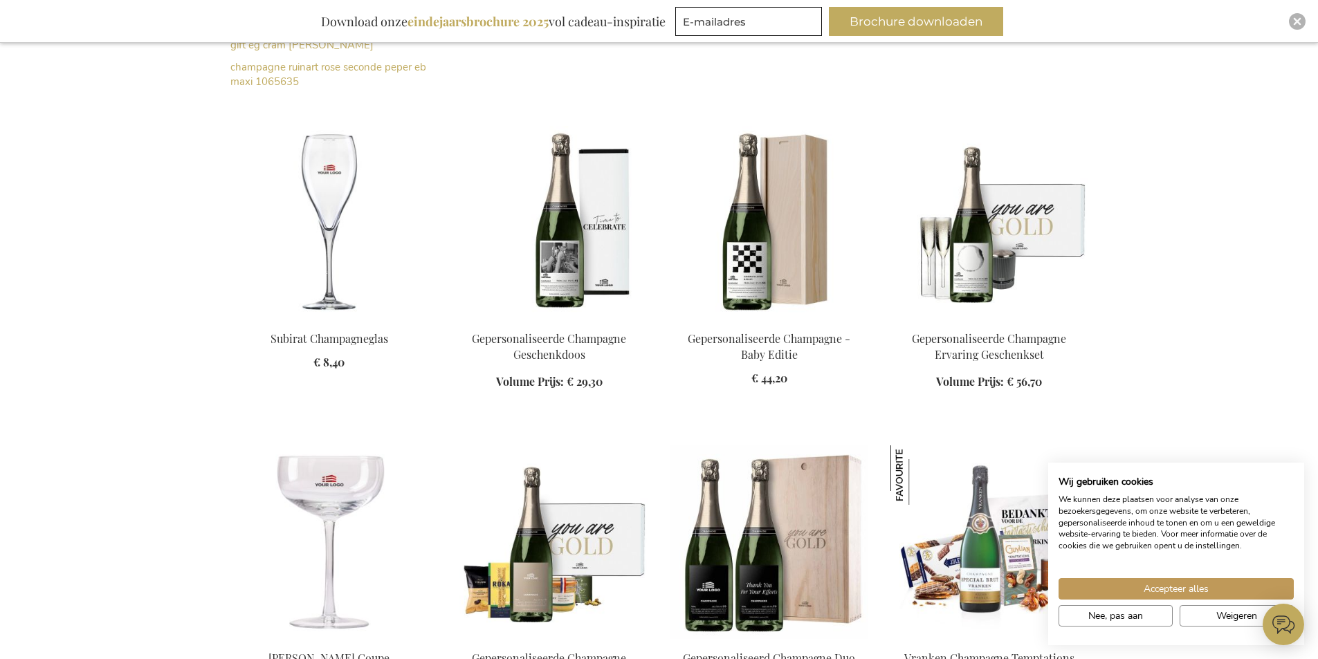
click at [983, 240] on img at bounding box center [989, 223] width 198 height 194
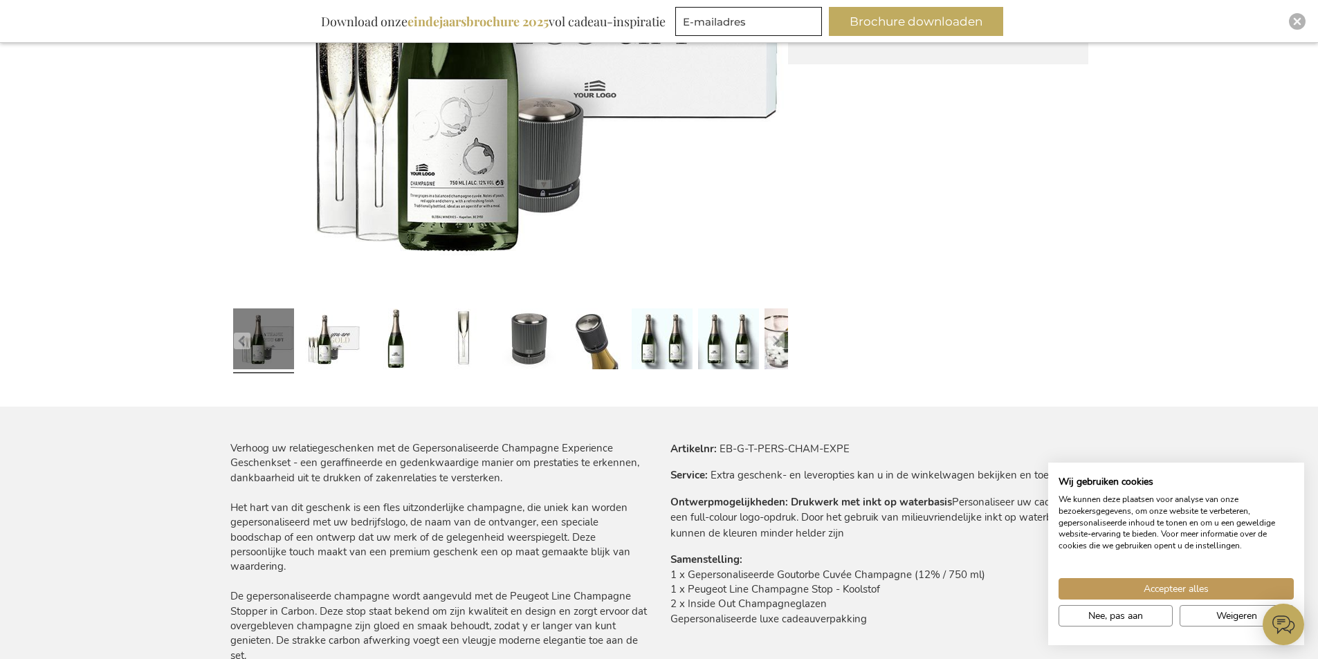
scroll to position [487, 0]
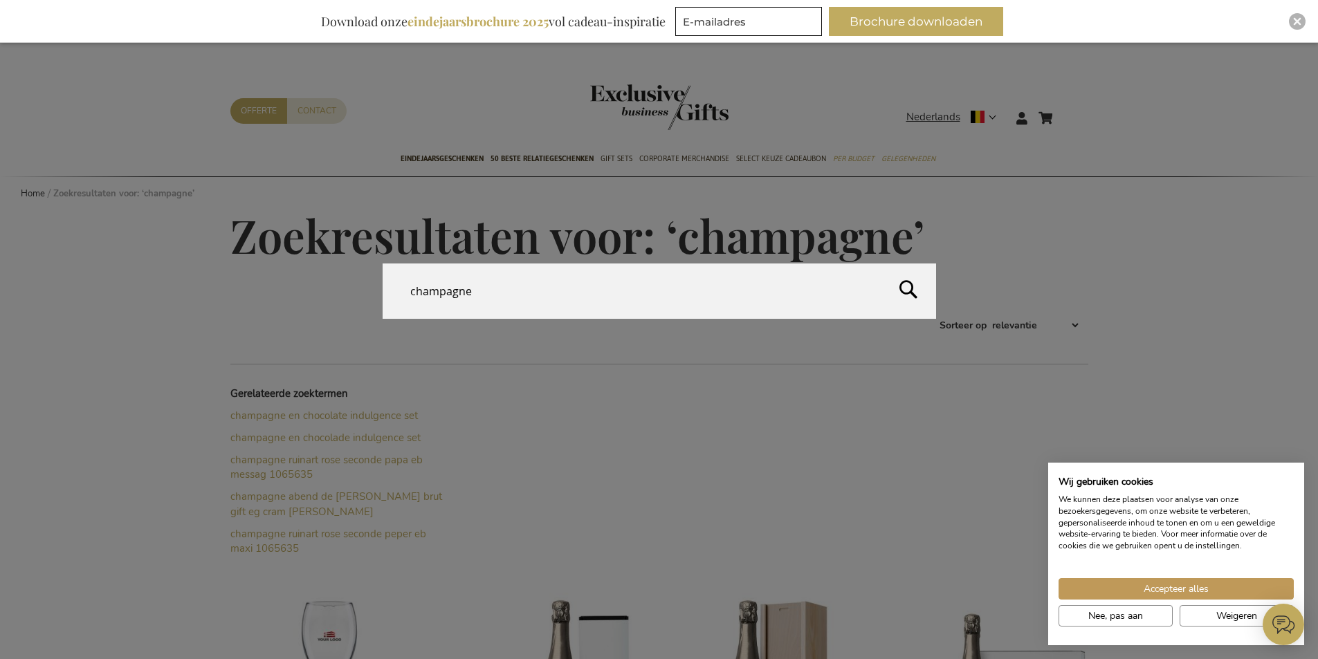
click at [1065, 109] on form "Search [GEOGRAPHIC_DATA] Search" at bounding box center [1070, 109] width 14 height 0
click at [721, 277] on input "champagne" at bounding box center [659, 291] width 553 height 55
type input "champagne vranken"
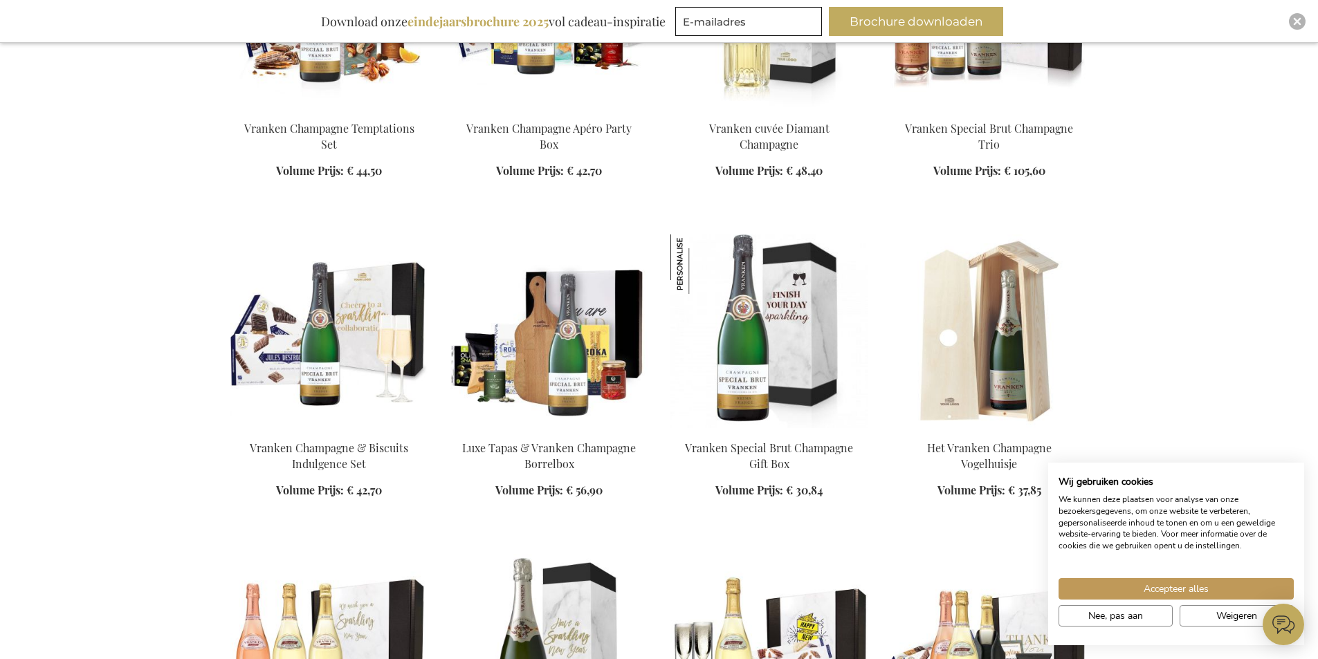
scroll to position [1011, 0]
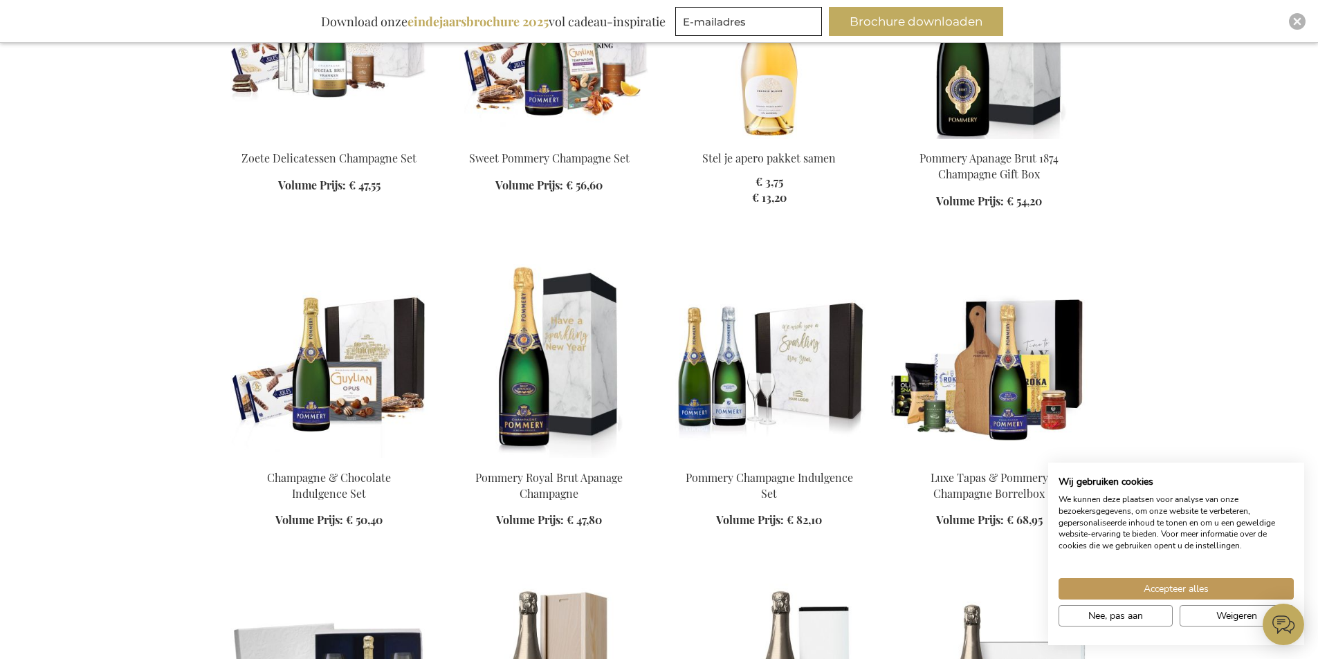
scroll to position [2187, 0]
